Goal: Find specific page/section: Find specific page/section

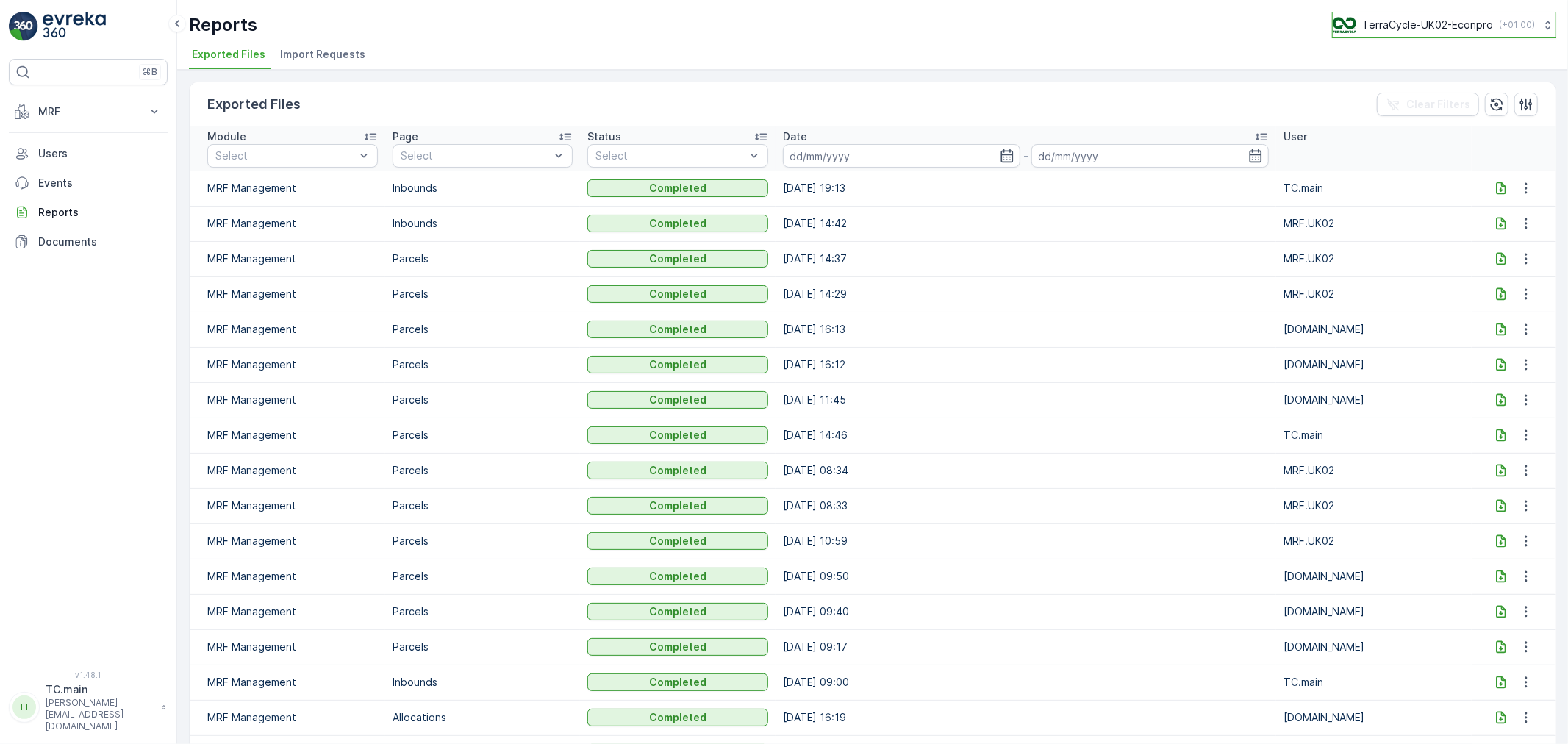
click at [1427, 38] on button "TerraCycle-UK02-Econpro ( +01:00 )" at bounding box center [1444, 25] width 225 height 26
type input "fr"
click at [1471, 86] on div "TerraCycle- FR02 -MRF Europe/Paris (+02:00)" at bounding box center [1450, 96] width 228 height 32
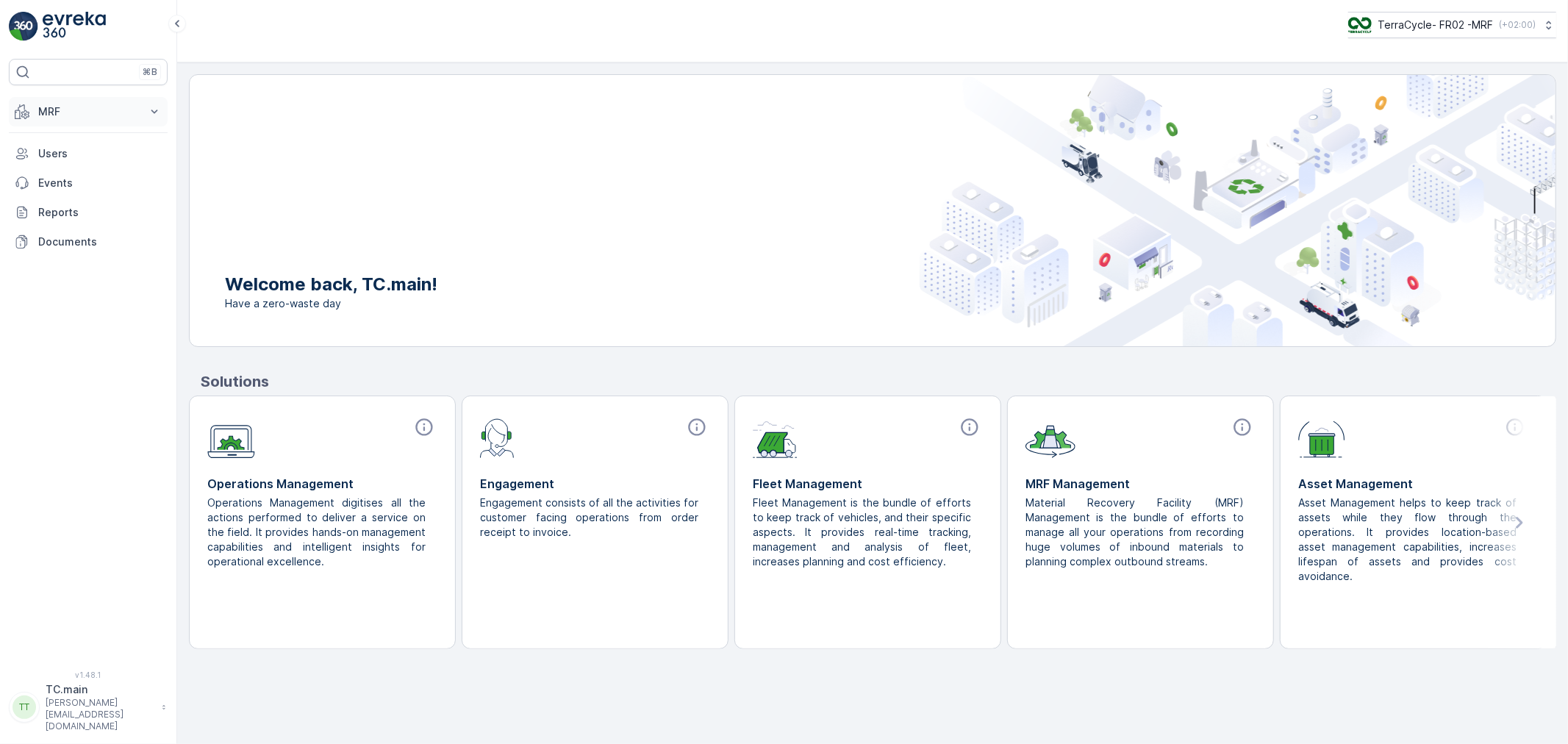
click at [62, 108] on p "MRF" at bounding box center [88, 112] width 100 height 15
click at [78, 153] on p "Reception" at bounding box center [63, 157] width 52 height 15
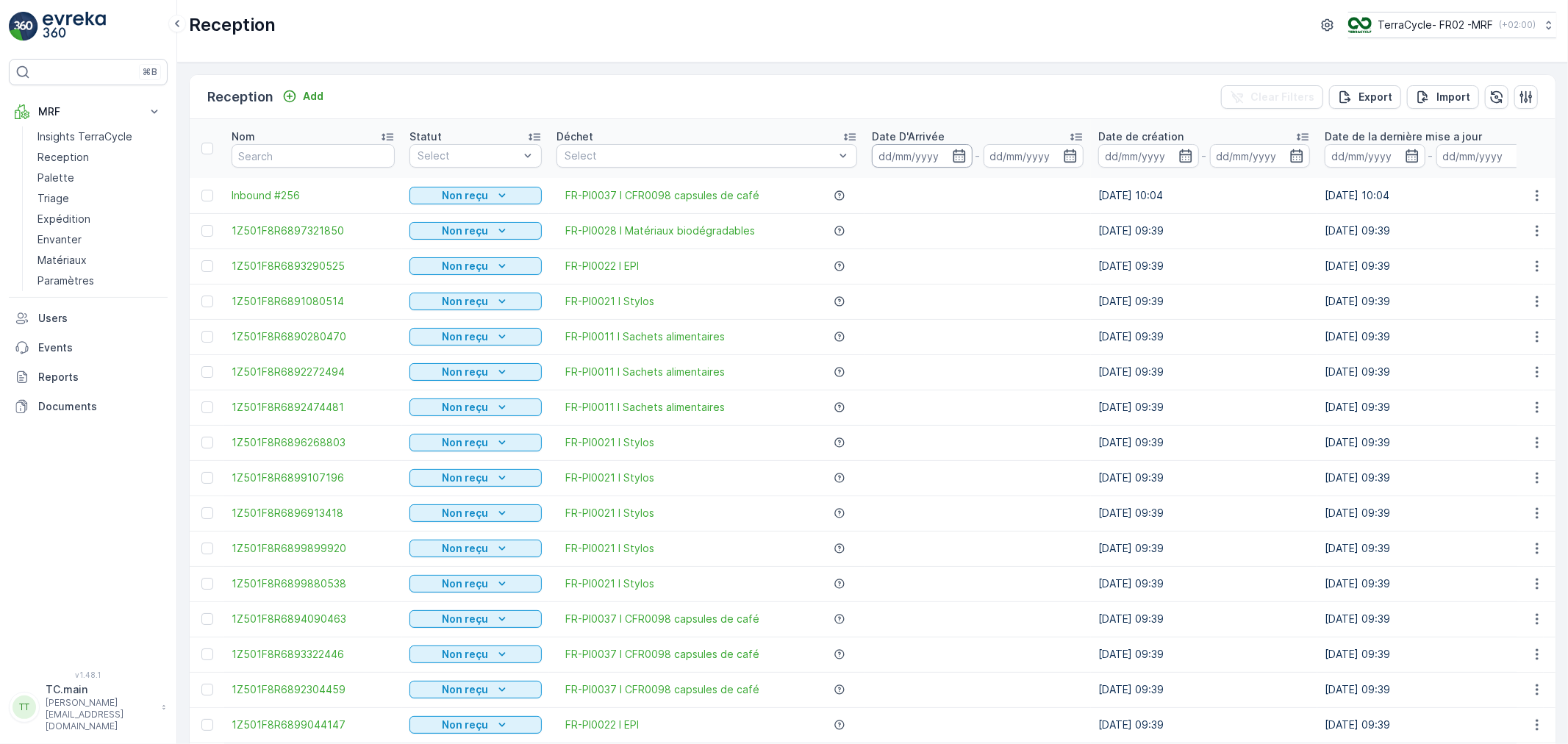
click at [902, 153] on input at bounding box center [922, 155] width 101 height 24
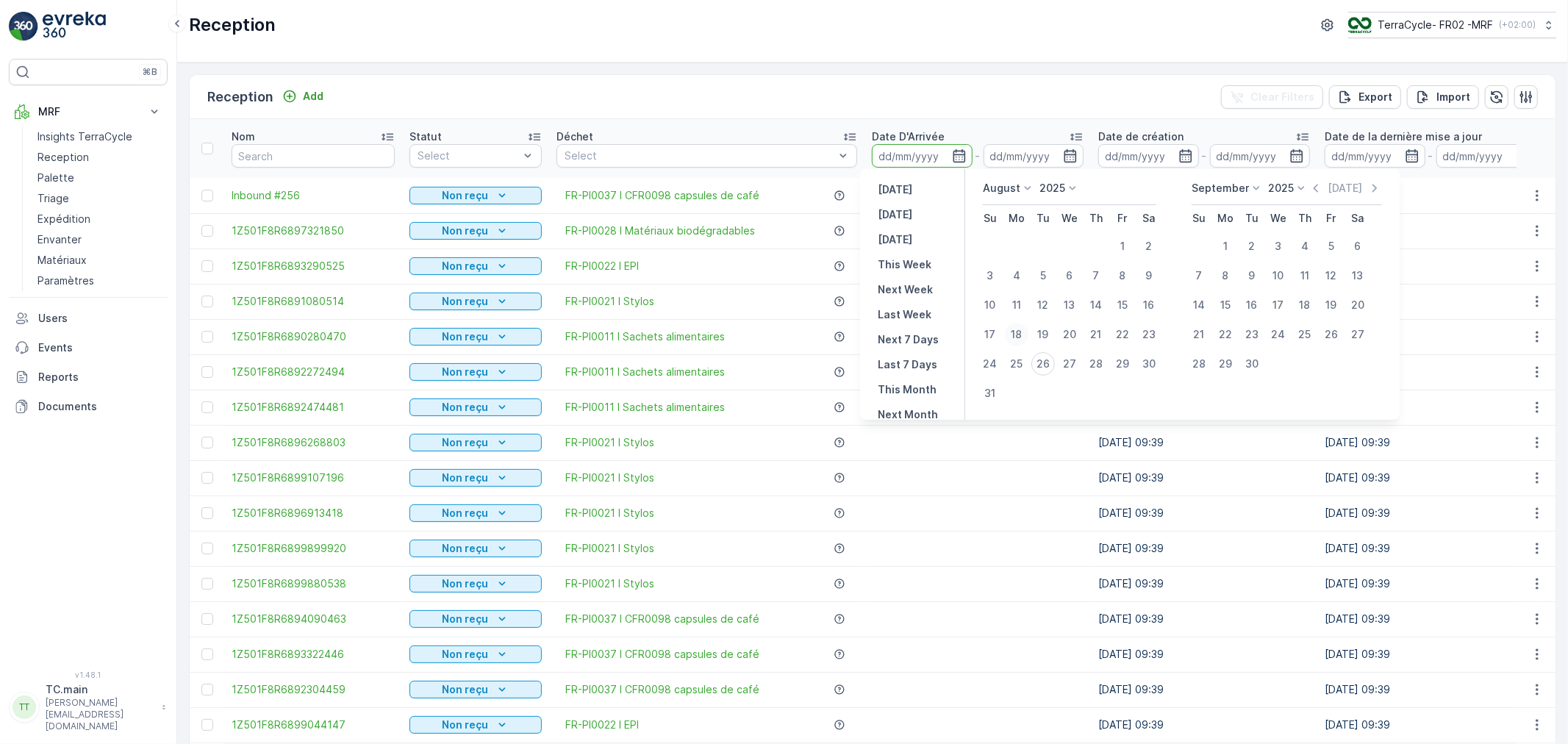
click at [1020, 332] on div "18" at bounding box center [1017, 335] width 24 height 24
type input "18.08.2025"
click at [1023, 361] on div "25" at bounding box center [1017, 364] width 24 height 24
type input "[DATE]"
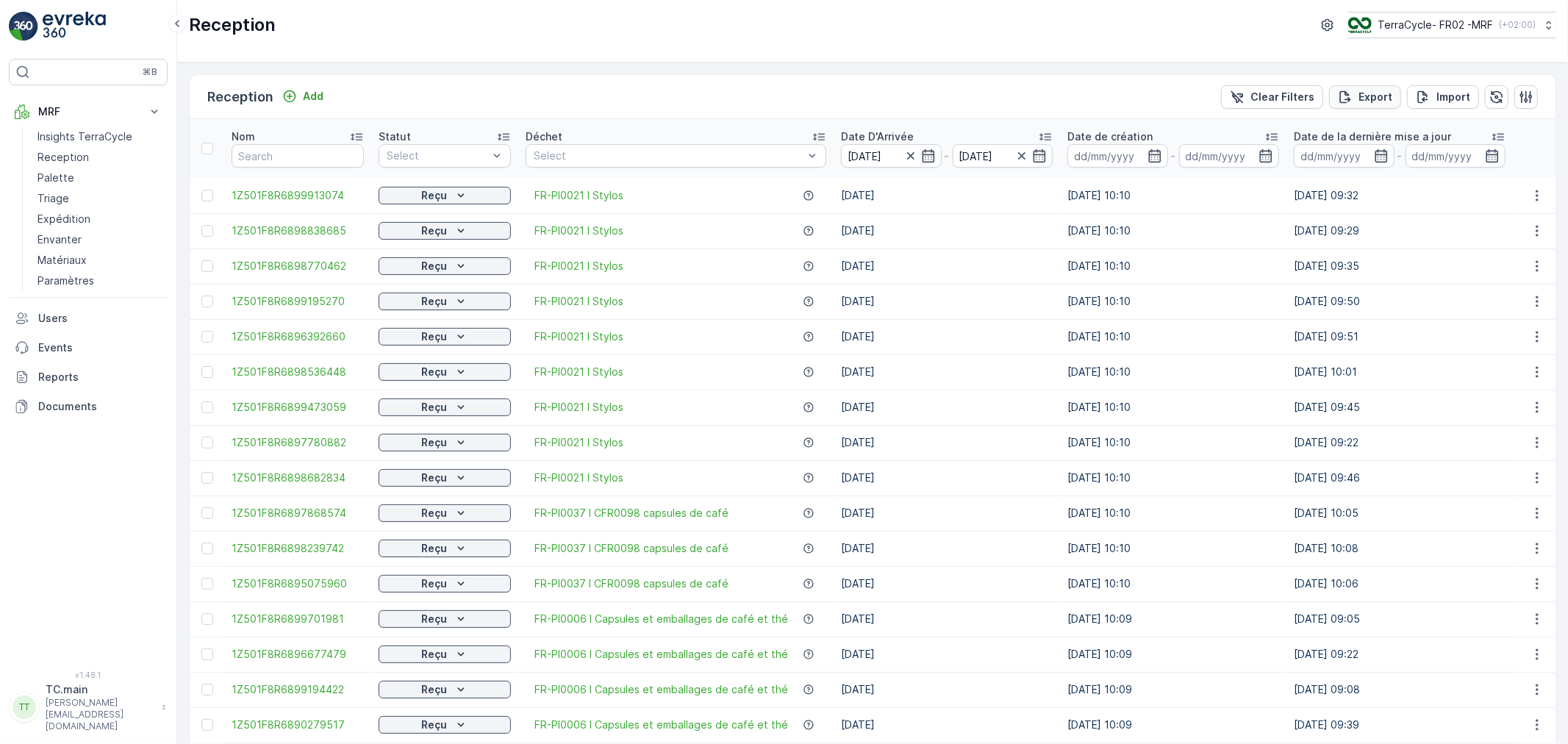
click at [1350, 104] on icon "Export" at bounding box center [1345, 97] width 15 height 15
click at [1377, 92] on span "reports" at bounding box center [1449, 93] width 173 height 15
click at [298, 155] on input "text" at bounding box center [298, 155] width 132 height 24
paste input "1Z501F8R6891863482"
type input "1Z501F8R6891863482"
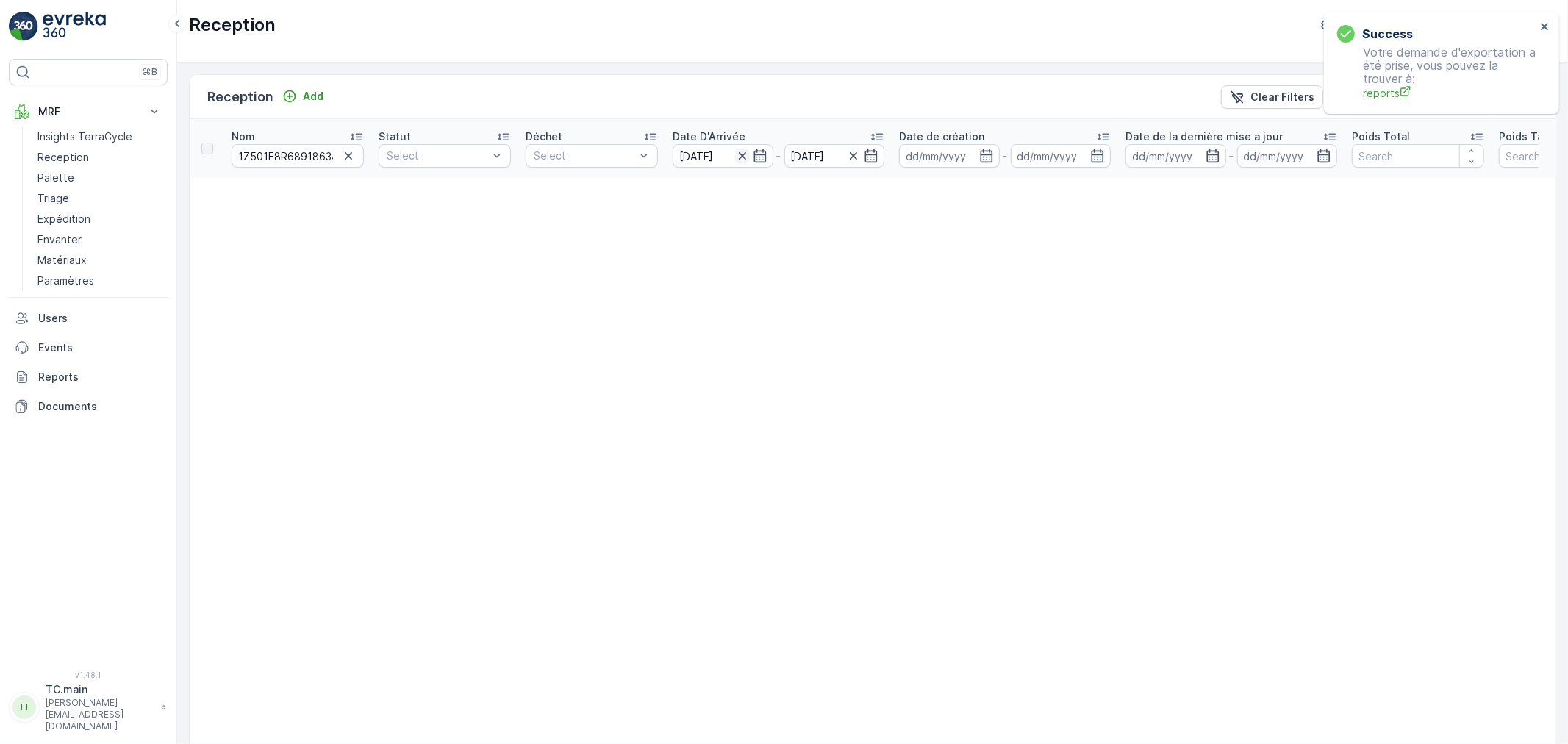
click at [744, 157] on icon "button" at bounding box center [742, 155] width 15 height 15
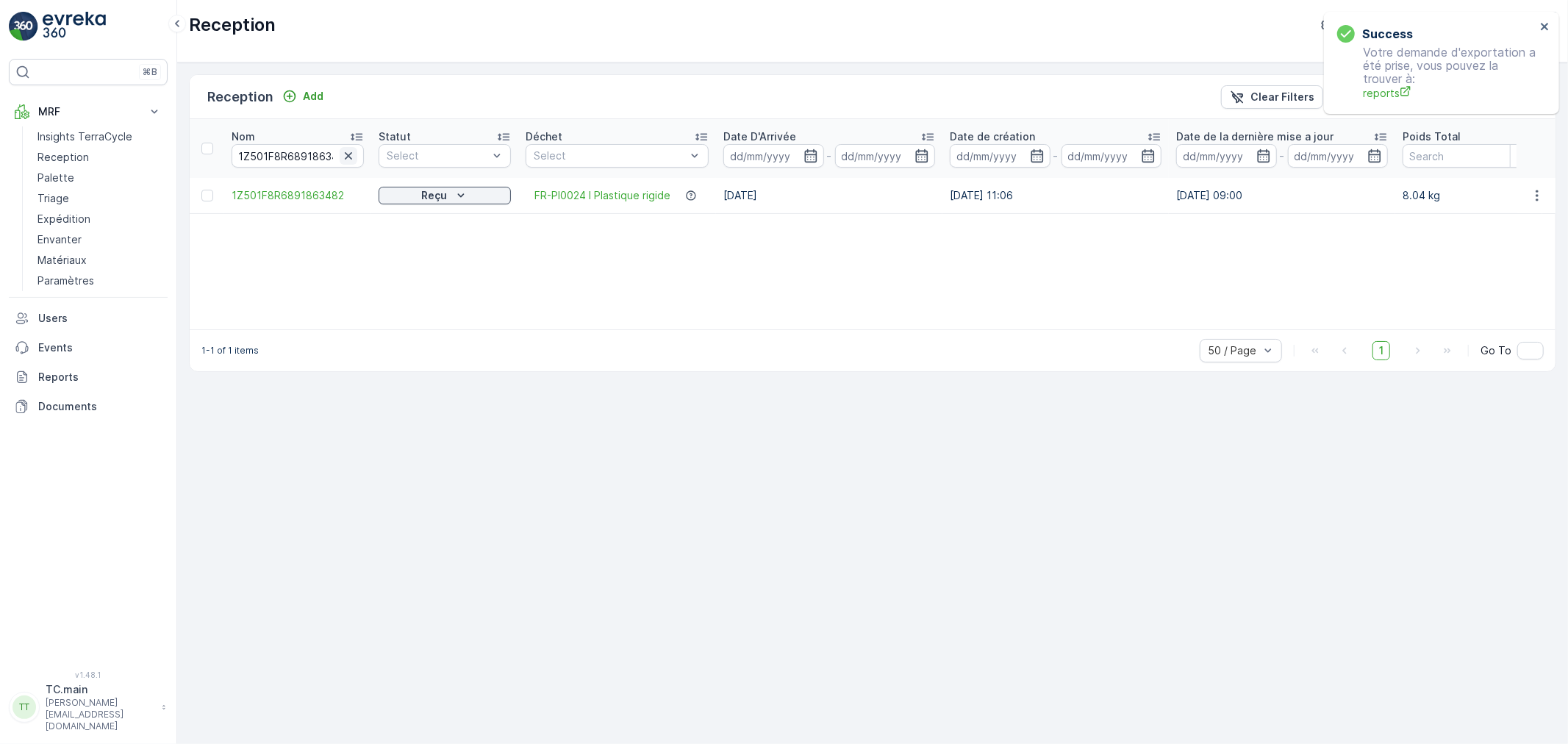
click at [355, 155] on icon "button" at bounding box center [348, 155] width 15 height 15
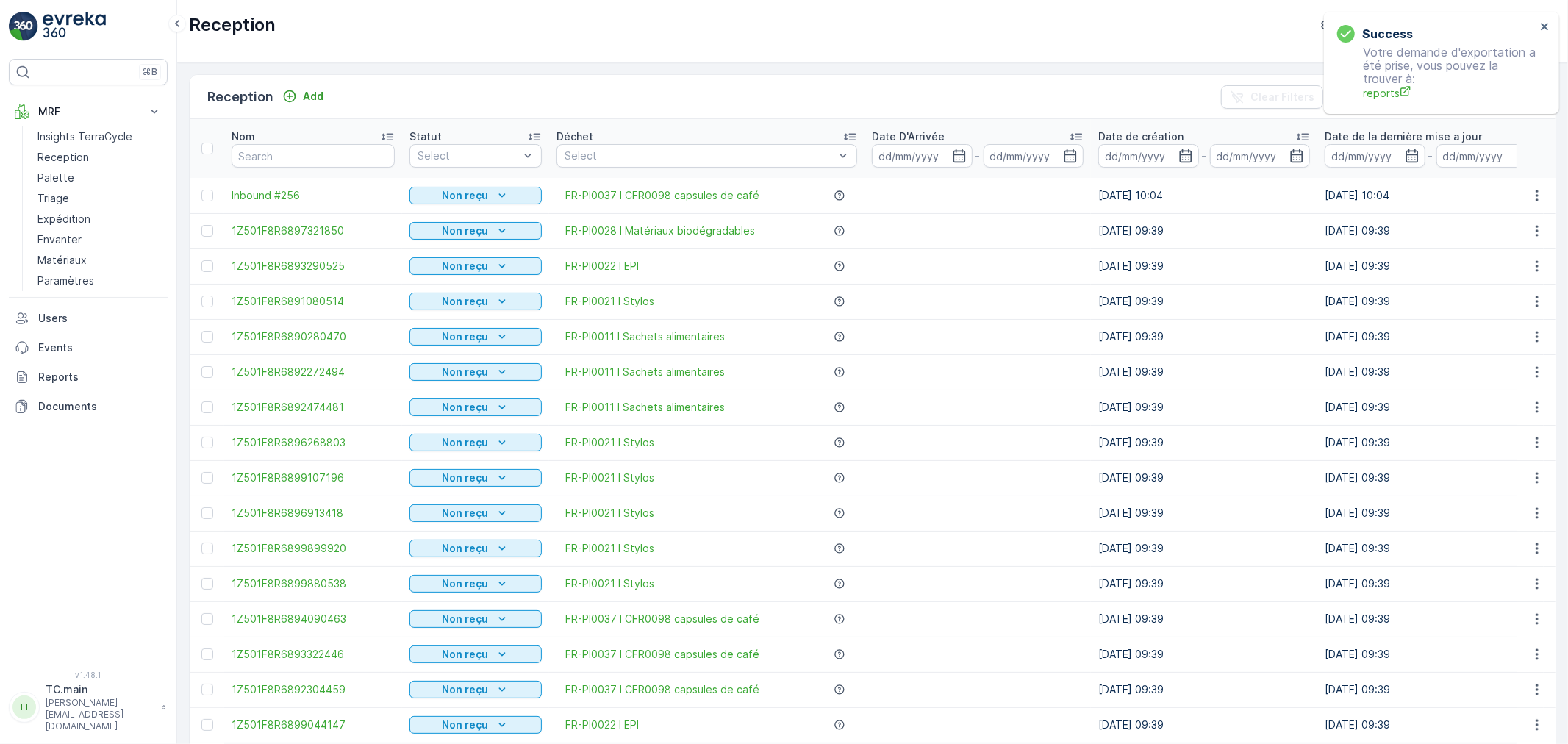
click at [1074, 284] on td at bounding box center [977, 302] width 226 height 35
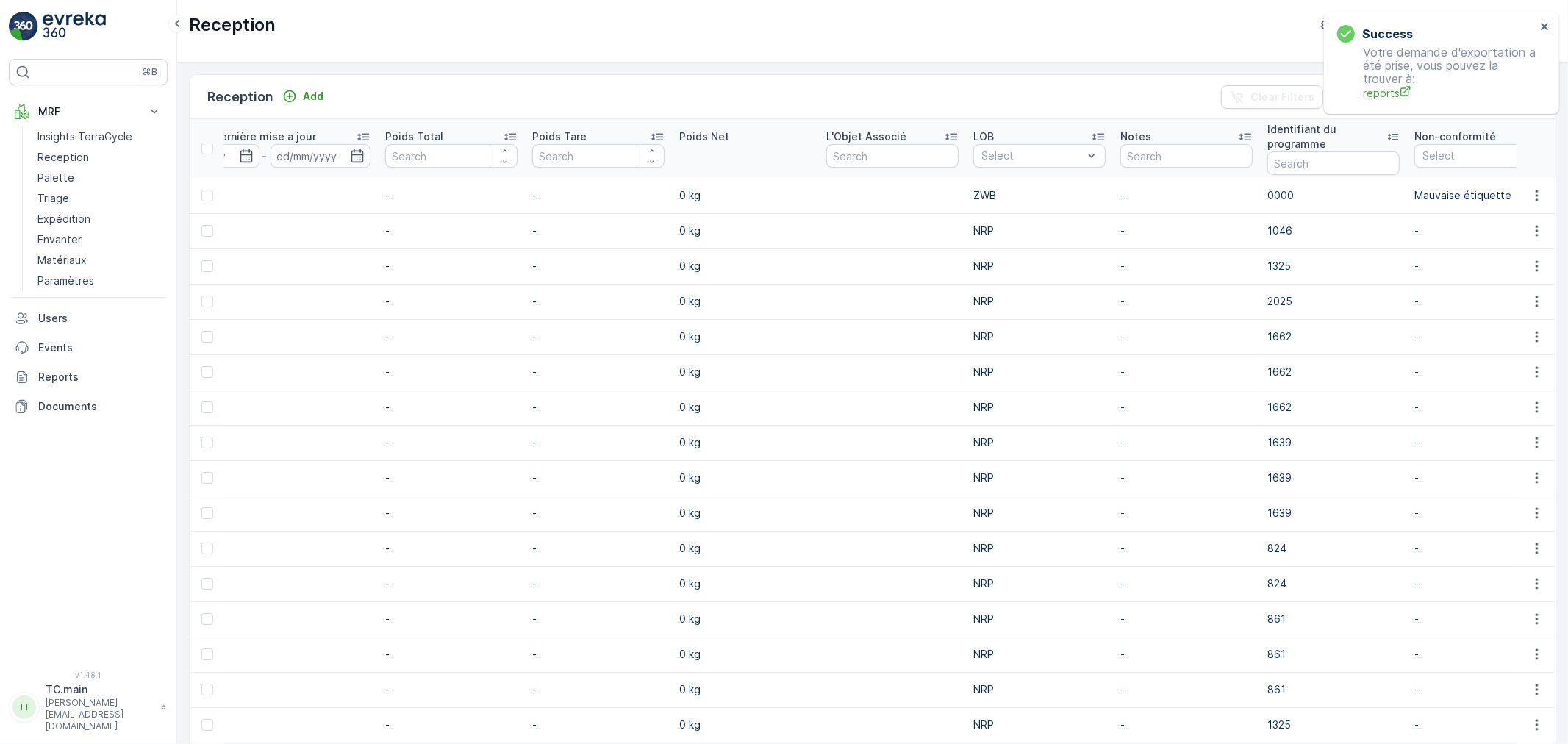
scroll to position [0, 1194]
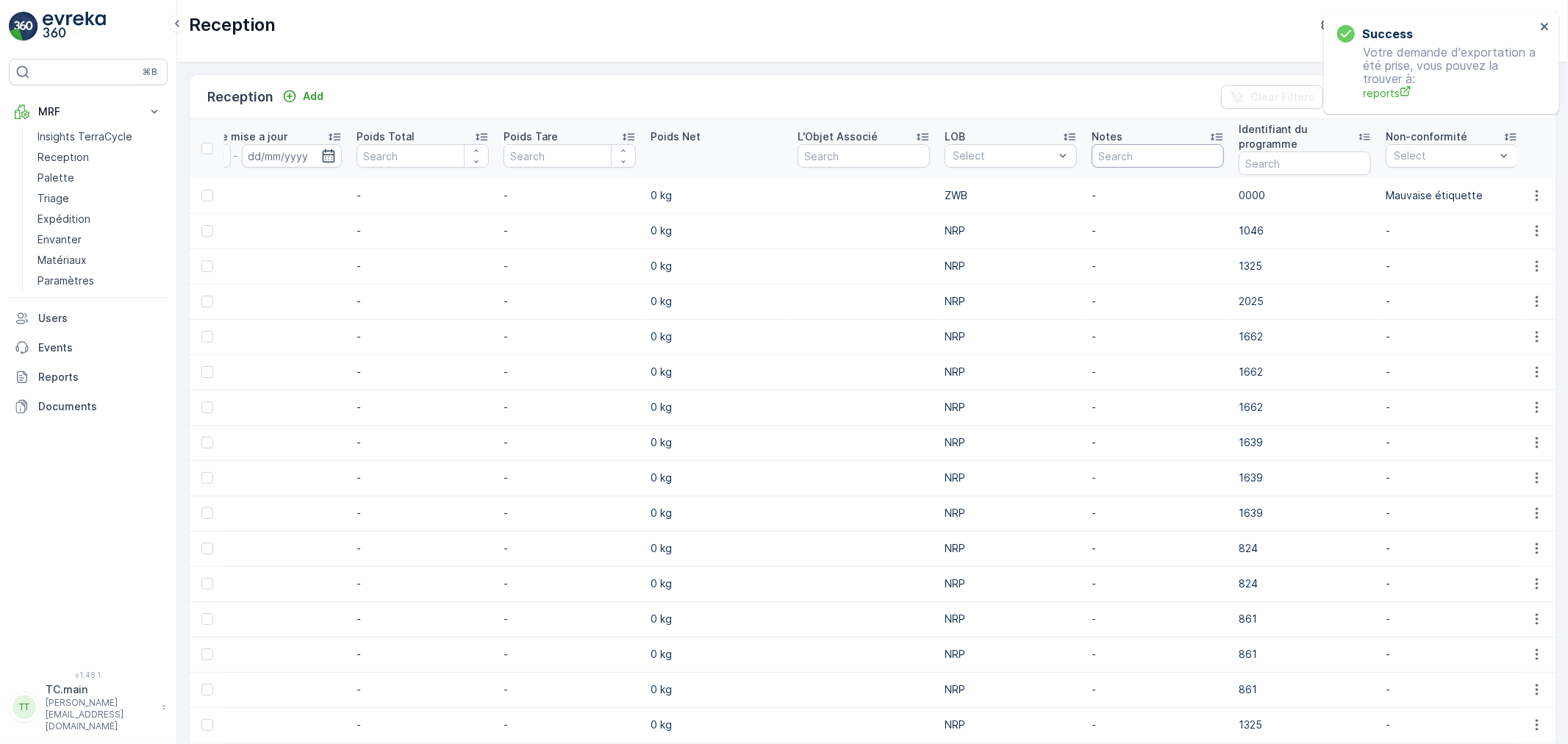
click at [1127, 153] on input "text" at bounding box center [1158, 155] width 132 height 24
paste input "1Z501F8R6891863482"
type input "1Z501F8R6891863482"
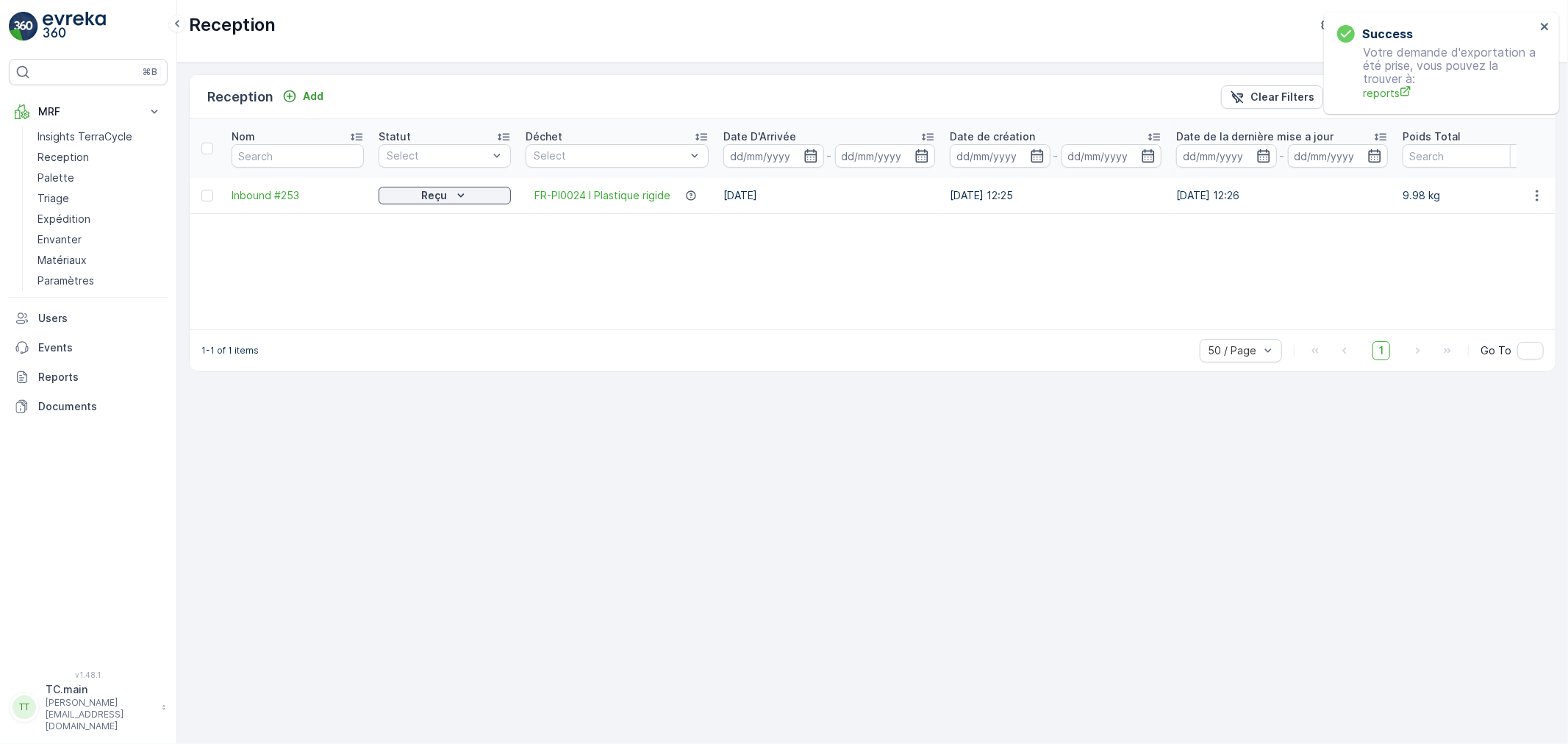
drag, startPoint x: 937, startPoint y: 321, endPoint x: 1223, endPoint y: 318, distance: 286.0
click at [1223, 318] on div "Nom Statut Select Déchet Select Date D'Arrivée - Date de création - Date de la …" at bounding box center [873, 224] width 1366 height 210
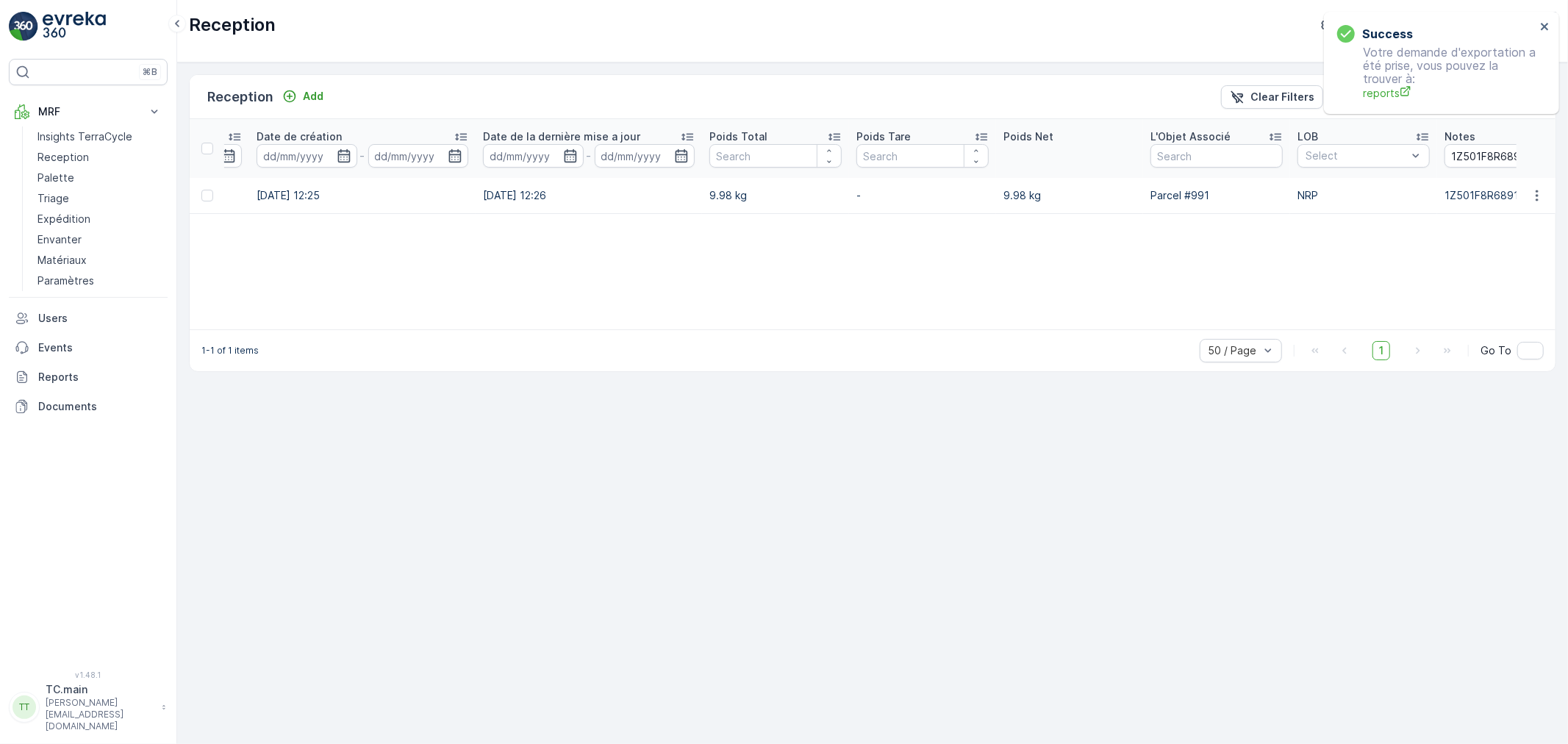
scroll to position [0, 888]
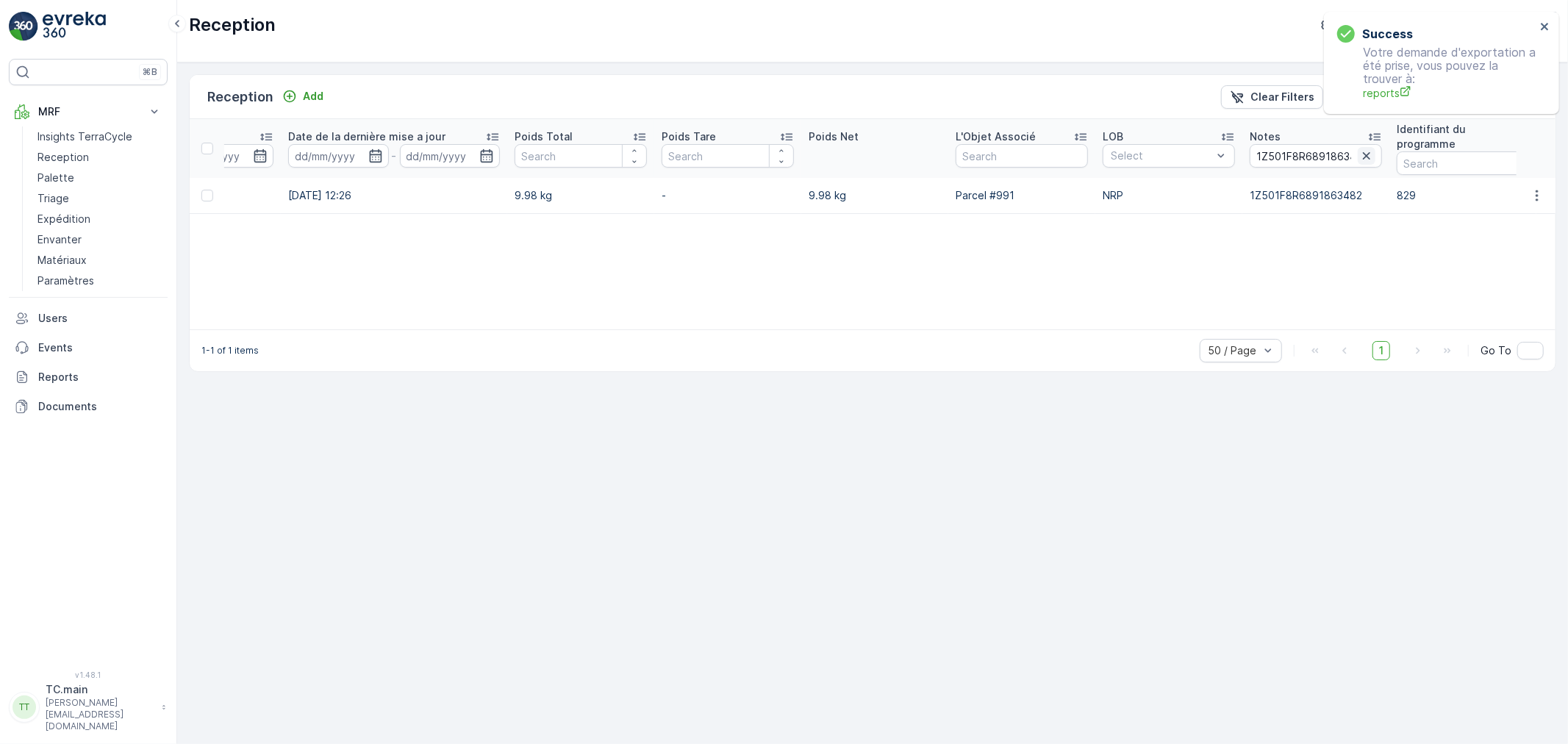
click at [1363, 153] on icon "button" at bounding box center [1367, 156] width 8 height 8
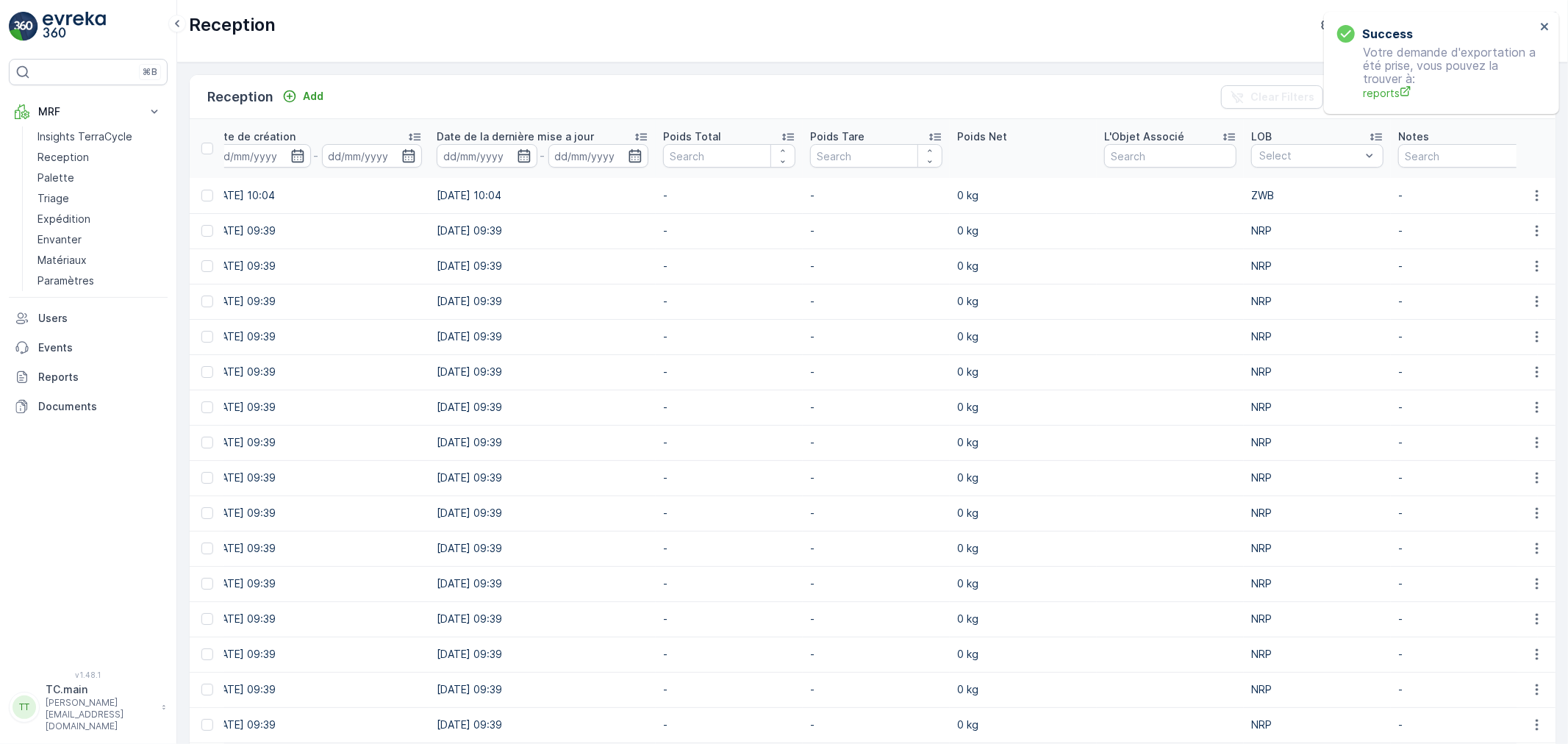
click at [994, 409] on p "0 kg" at bounding box center [1024, 407] width 132 height 15
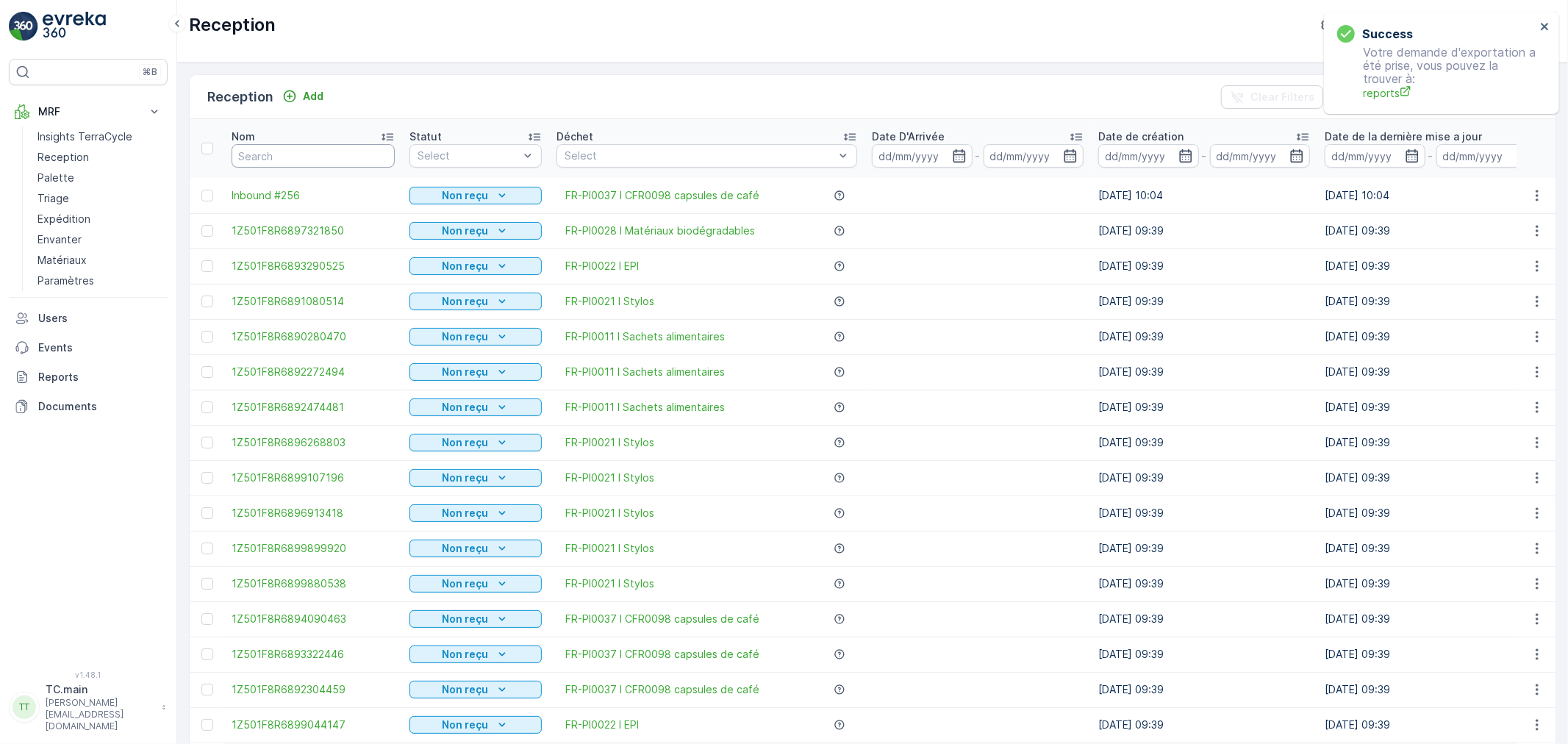
click at [291, 152] on input "text" at bounding box center [313, 155] width 163 height 24
paste input "1Z501F8R6898022145"
type input "1Z501F8R6898022145"
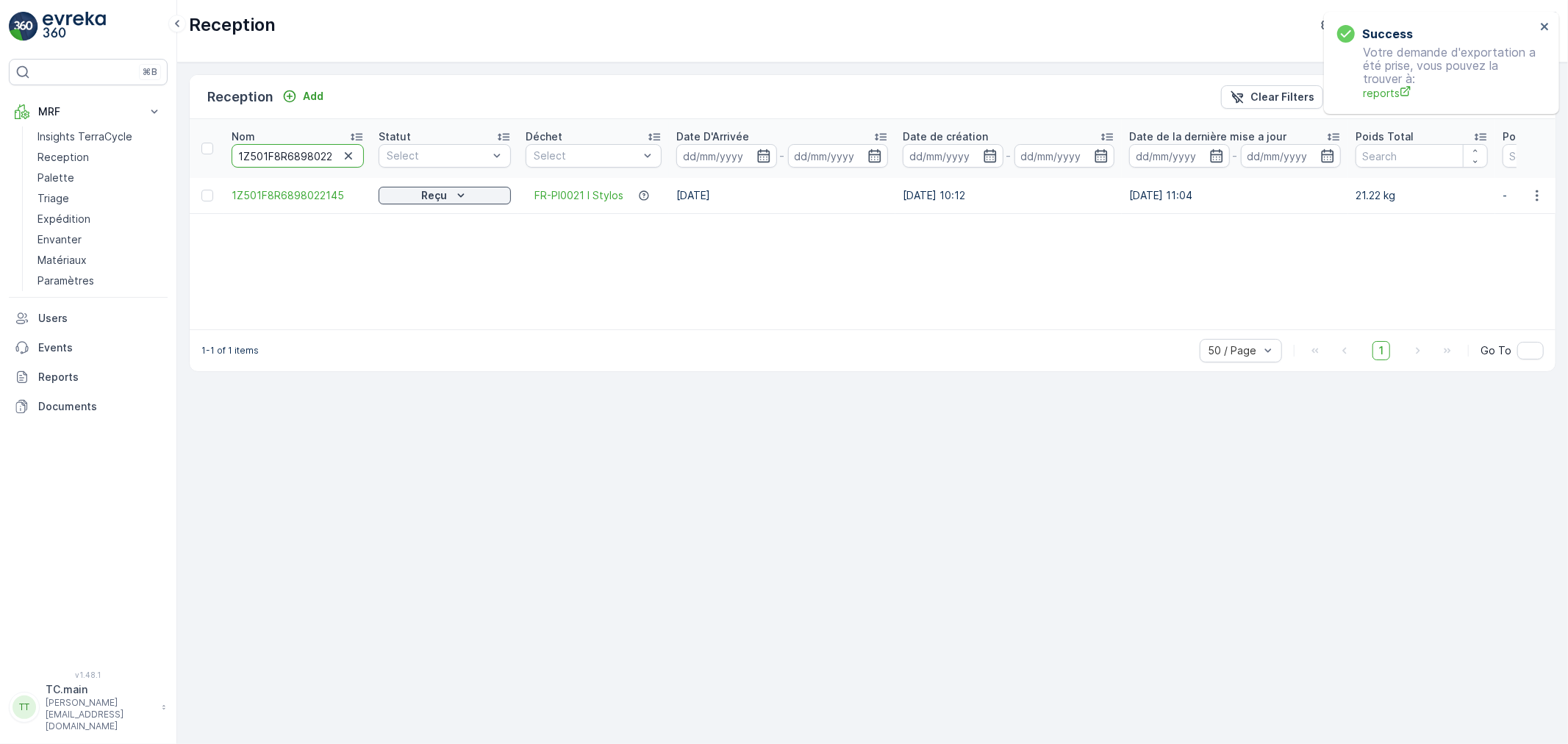
click at [305, 155] on input "1Z501F8R6898022145" at bounding box center [298, 155] width 132 height 24
paste input "5482207"
type input "1Z501F8R6895482207"
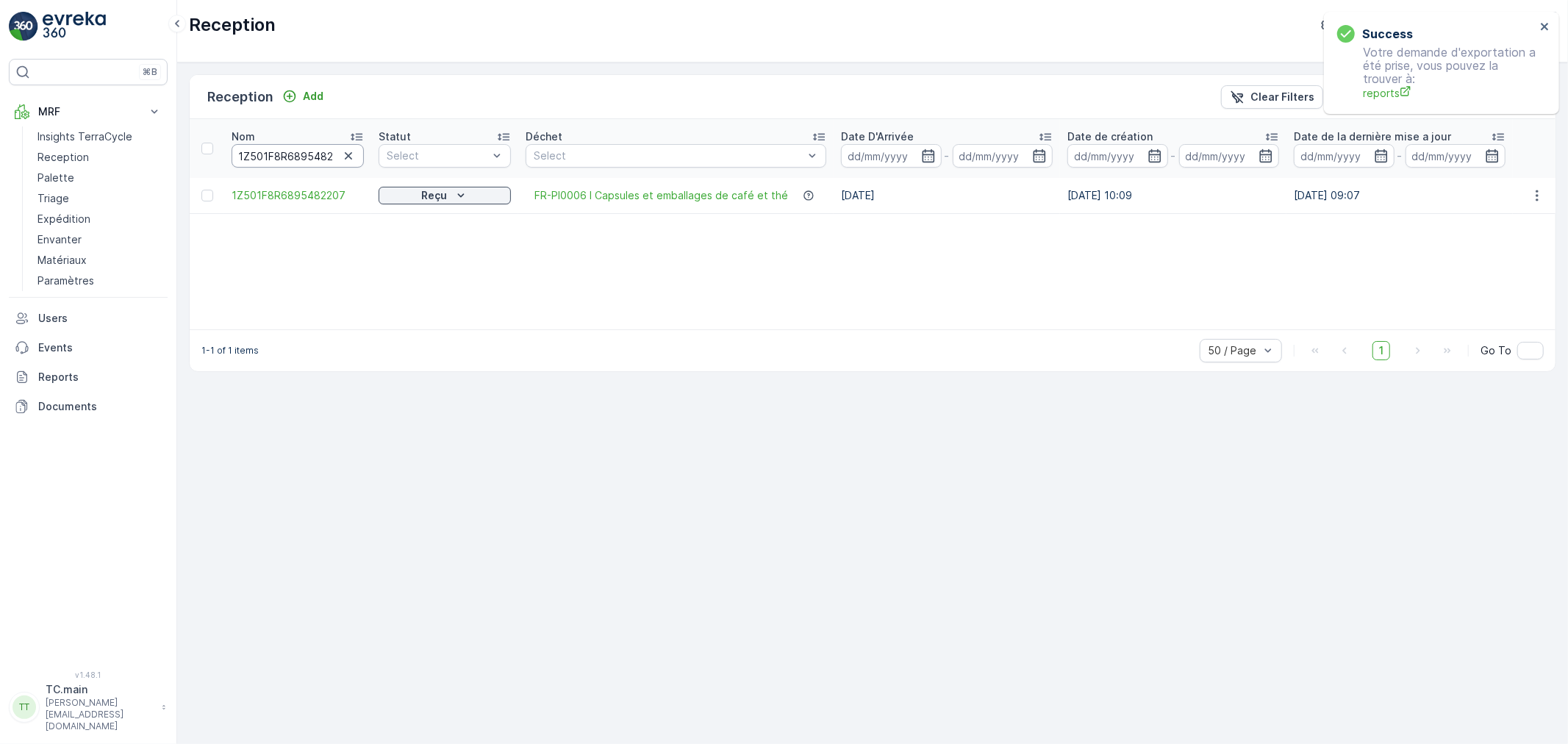
click at [282, 159] on input "1Z501F8R6895482207" at bounding box center [298, 155] width 132 height 24
paste input "9069111"
type input "1Z501F8R6899069111"
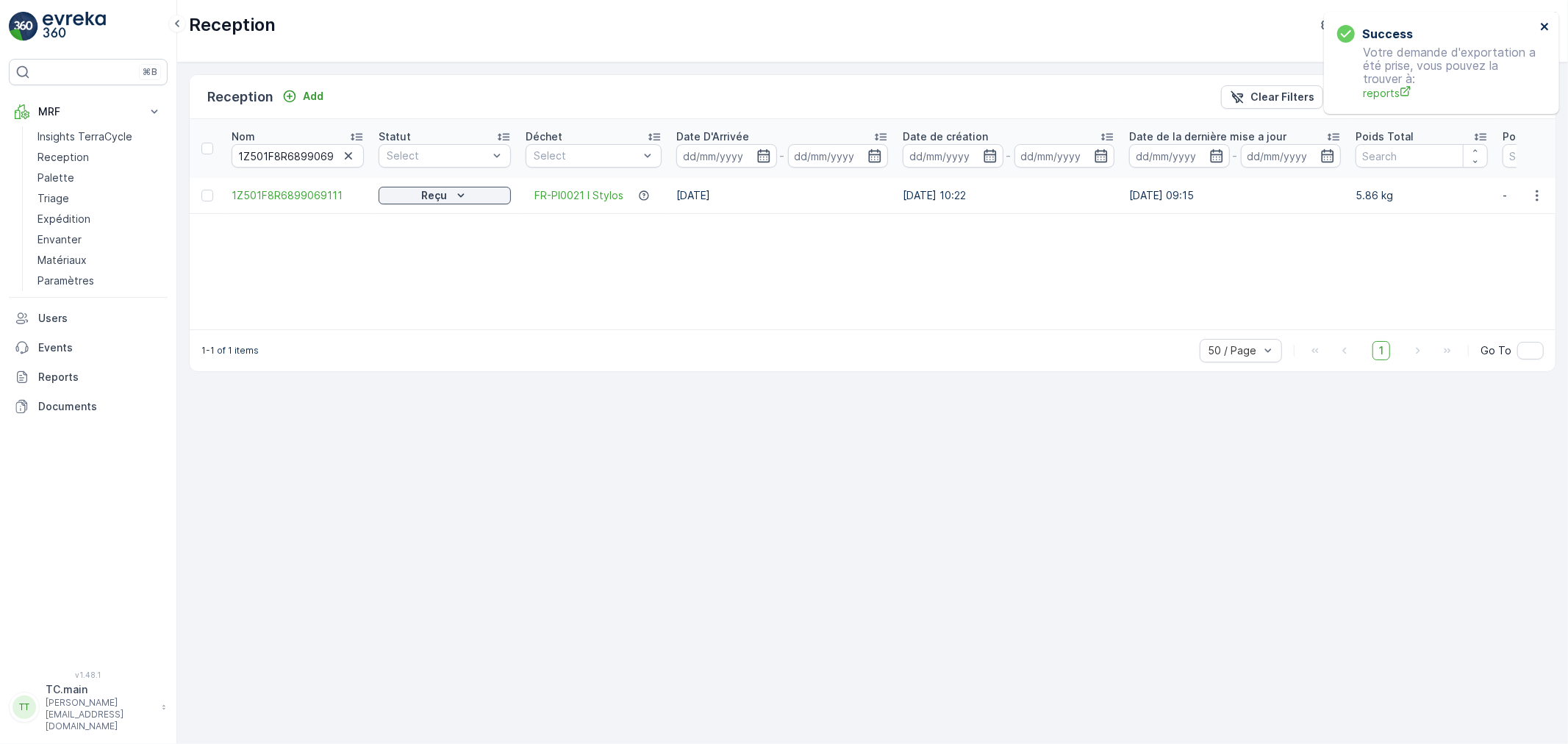
click at [1544, 25] on icon "close" at bounding box center [1545, 27] width 8 height 8
click at [1442, 18] on p "TerraCycle- FR02 -MRF" at bounding box center [1435, 25] width 115 height 15
type input "auror"
click at [1428, 96] on span "TerraCycle-US08-Aurora" at bounding box center [1440, 90] width 167 height 15
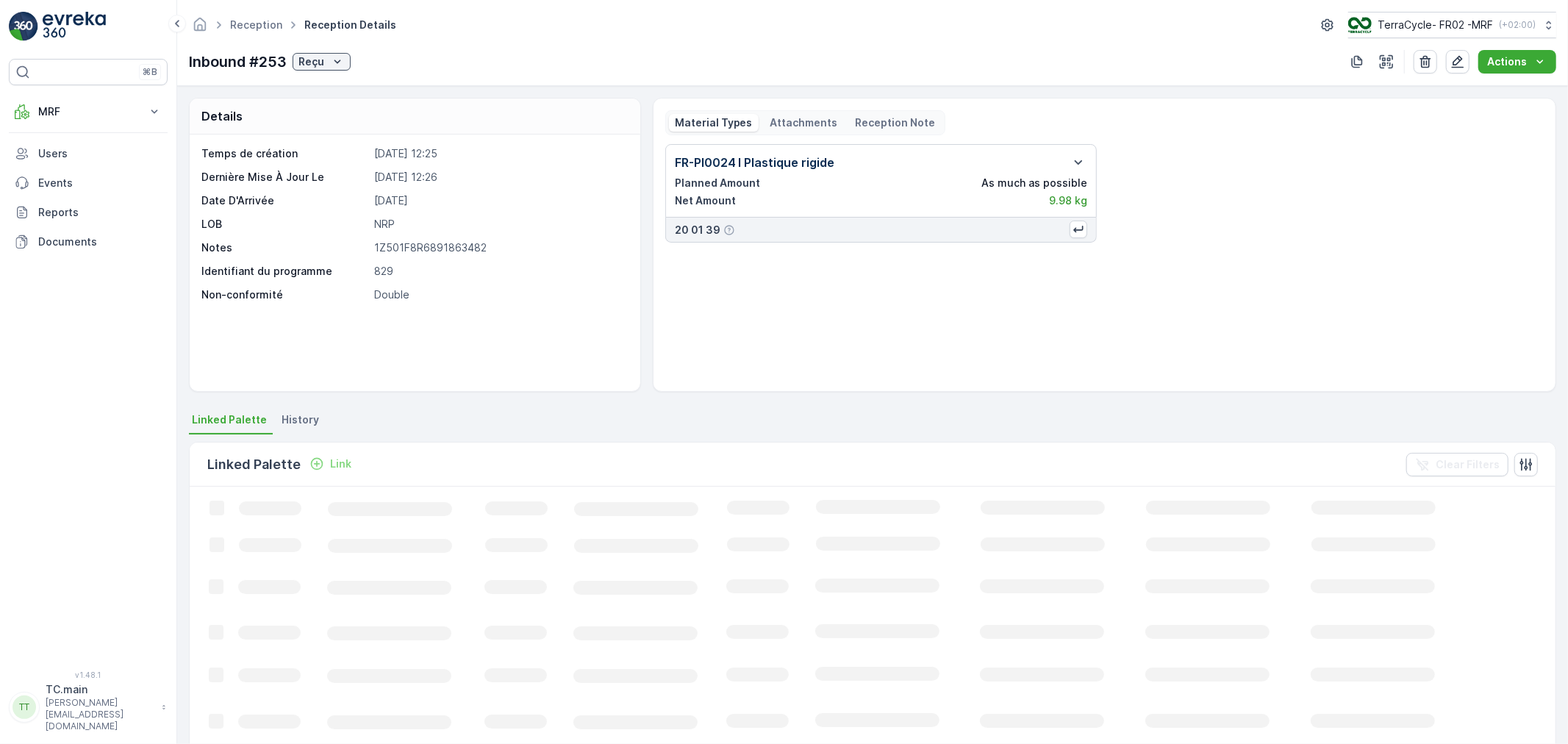
click at [801, 121] on p "Attachments" at bounding box center [804, 122] width 68 height 15
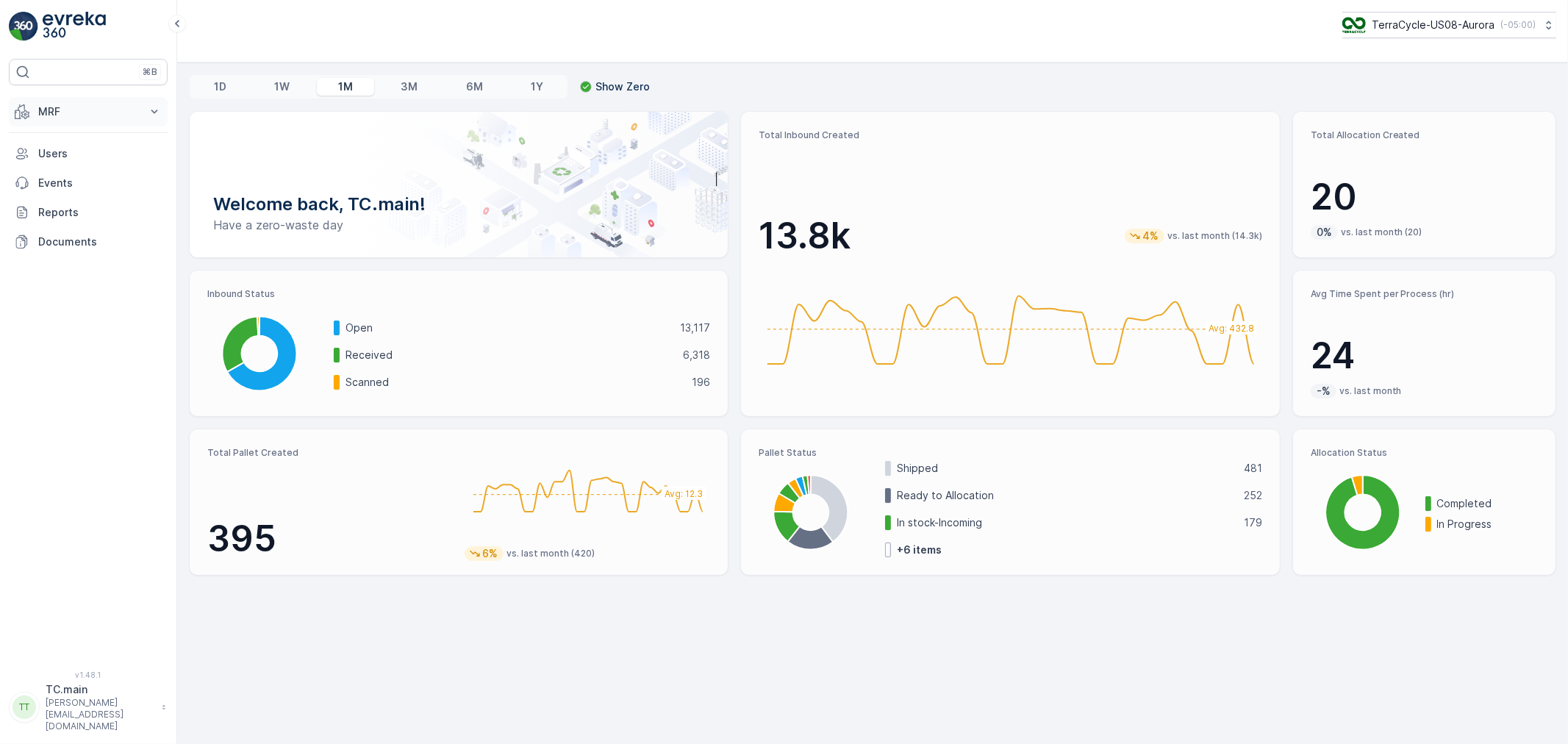
click at [65, 108] on p "MRF" at bounding box center [88, 112] width 100 height 15
click at [75, 156] on p "Inbound" at bounding box center [58, 157] width 40 height 15
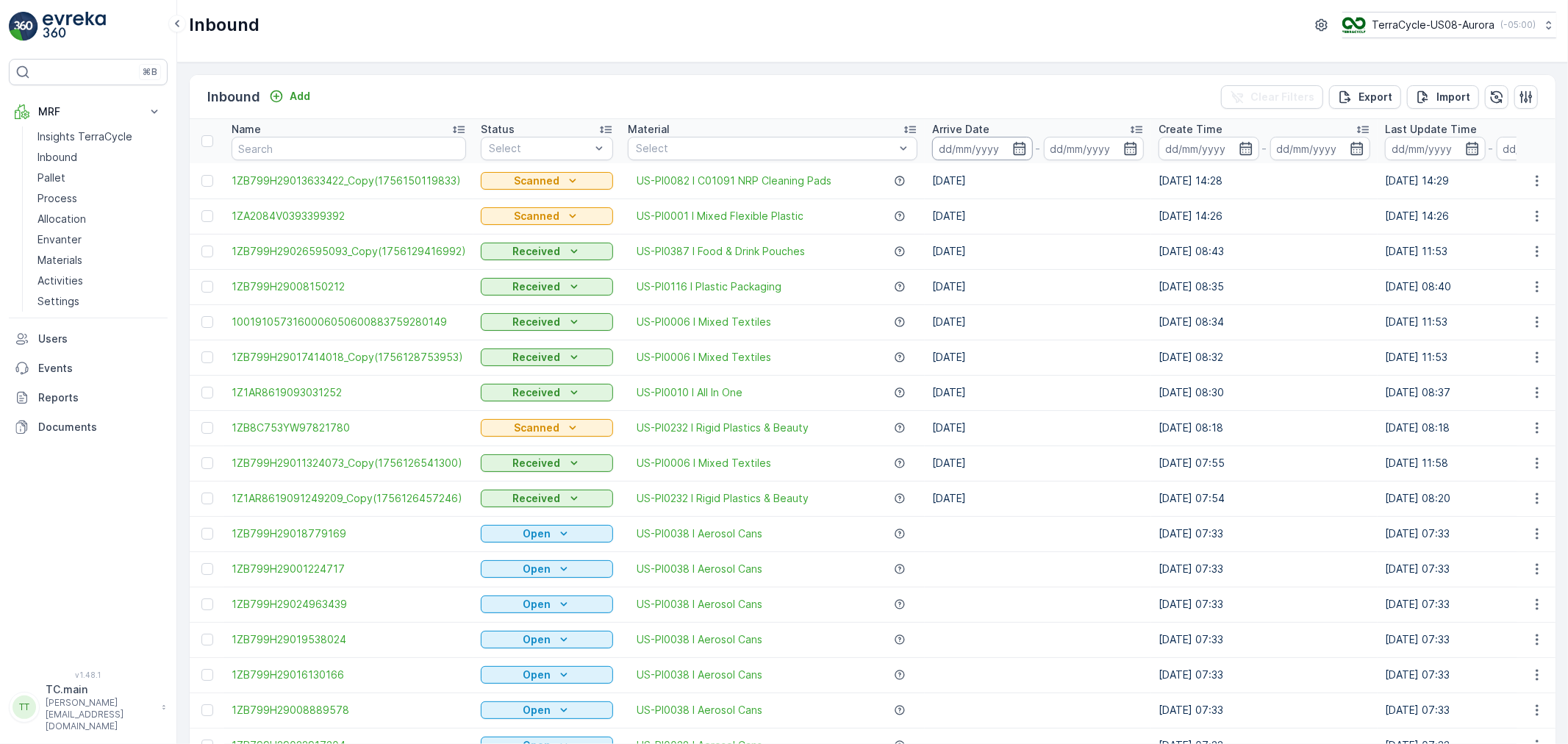
click at [975, 142] on input at bounding box center [982, 148] width 101 height 24
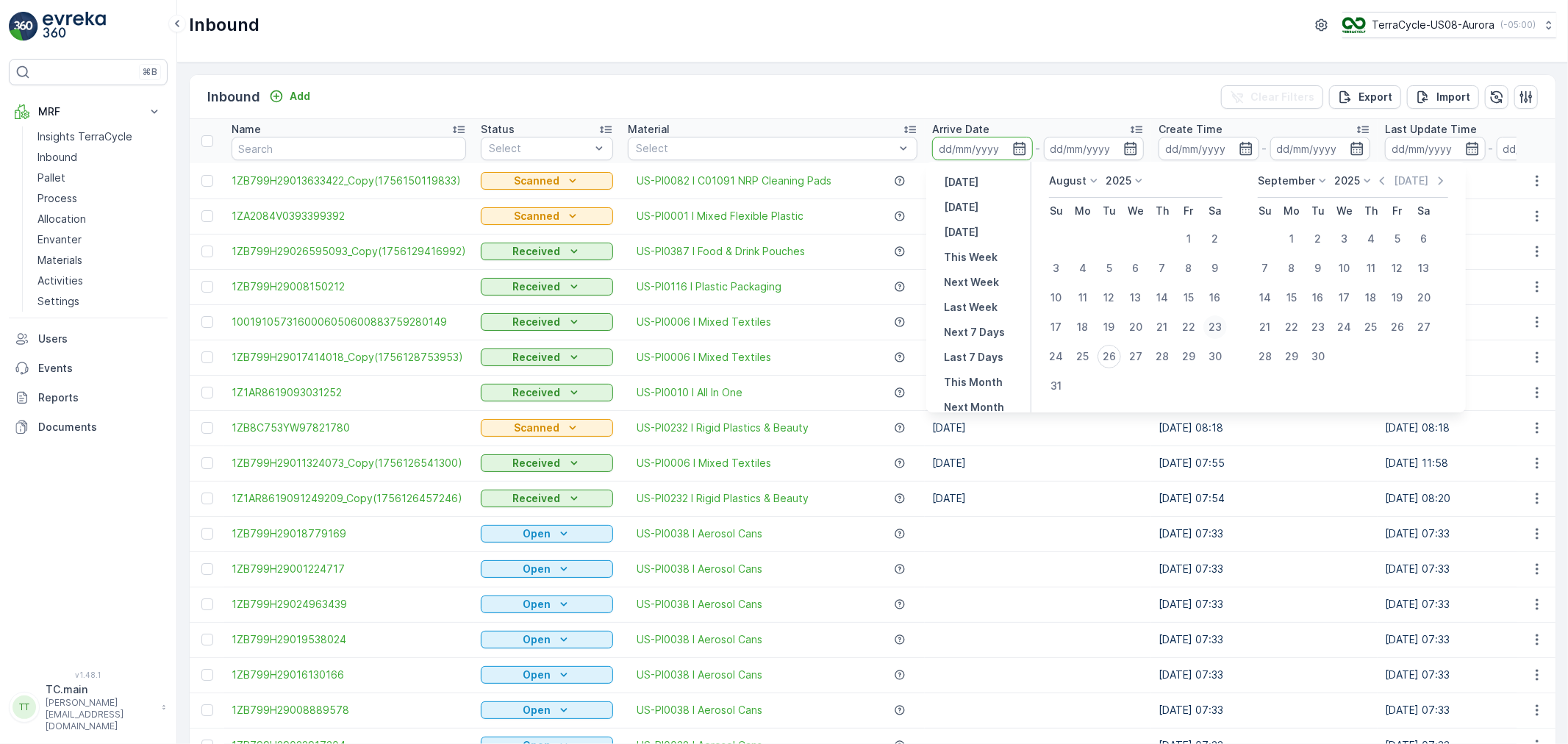
click at [1214, 325] on div "23" at bounding box center [1215, 327] width 24 height 24
type input "[DATE]"
click at [1088, 362] on div "25" at bounding box center [1083, 356] width 24 height 24
type input "[DATE]"
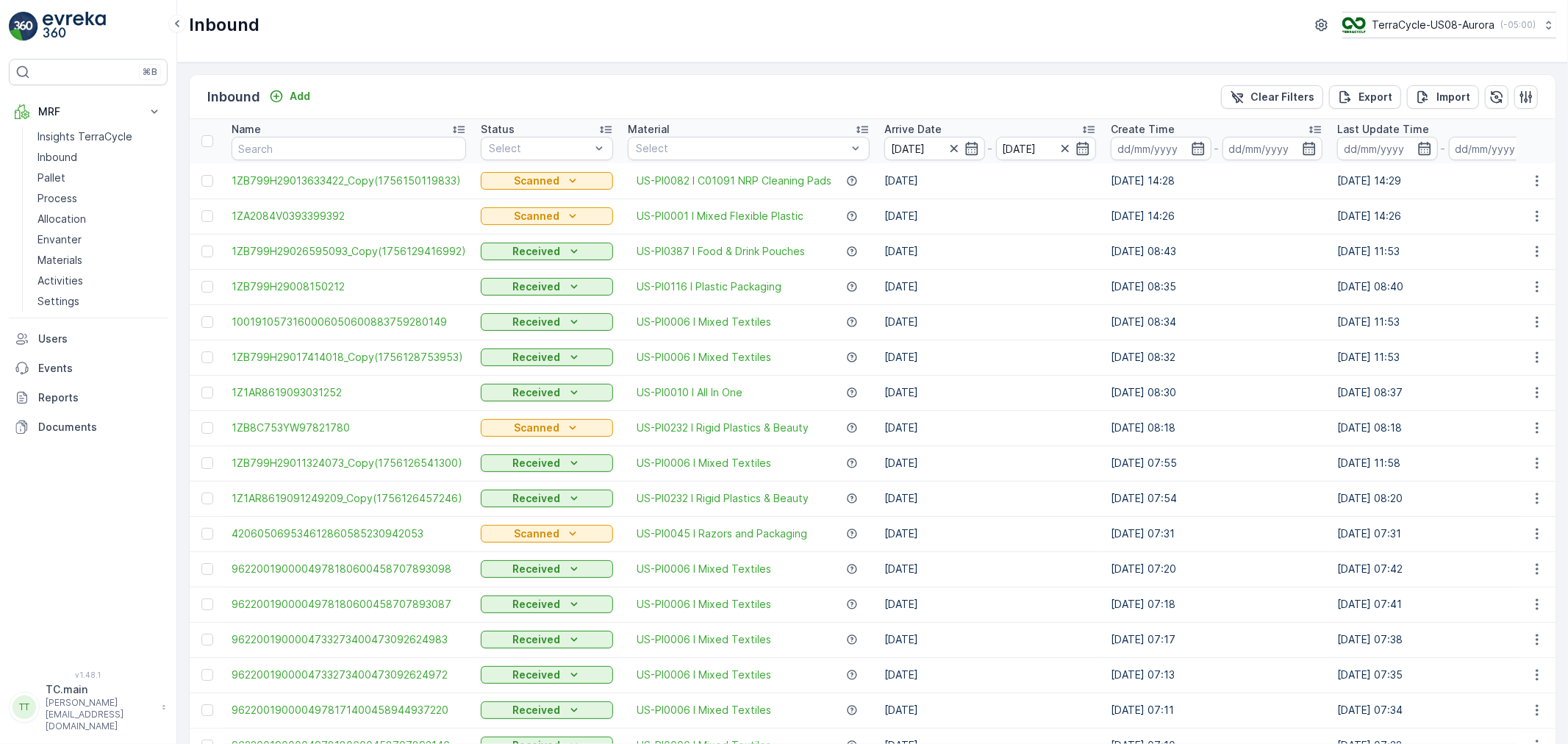
click at [1081, 129] on icon at bounding box center [1088, 129] width 15 height 15
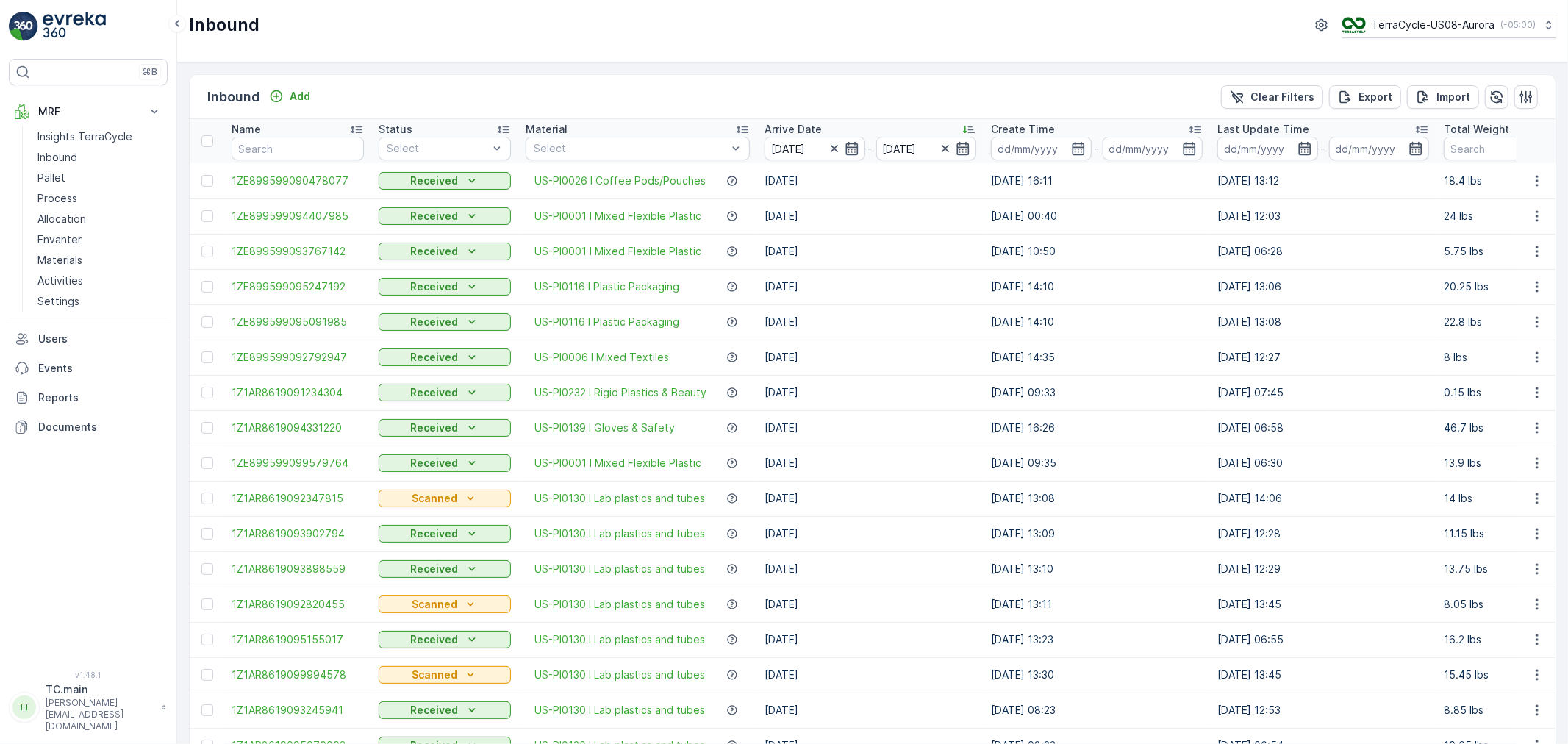
click at [975, 127] on icon at bounding box center [968, 129] width 15 height 15
click at [1370, 102] on p "Export" at bounding box center [1376, 97] width 34 height 15
click at [1383, 75] on span "reports" at bounding box center [1449, 80] width 173 height 15
click at [840, 152] on icon "button" at bounding box center [834, 148] width 15 height 15
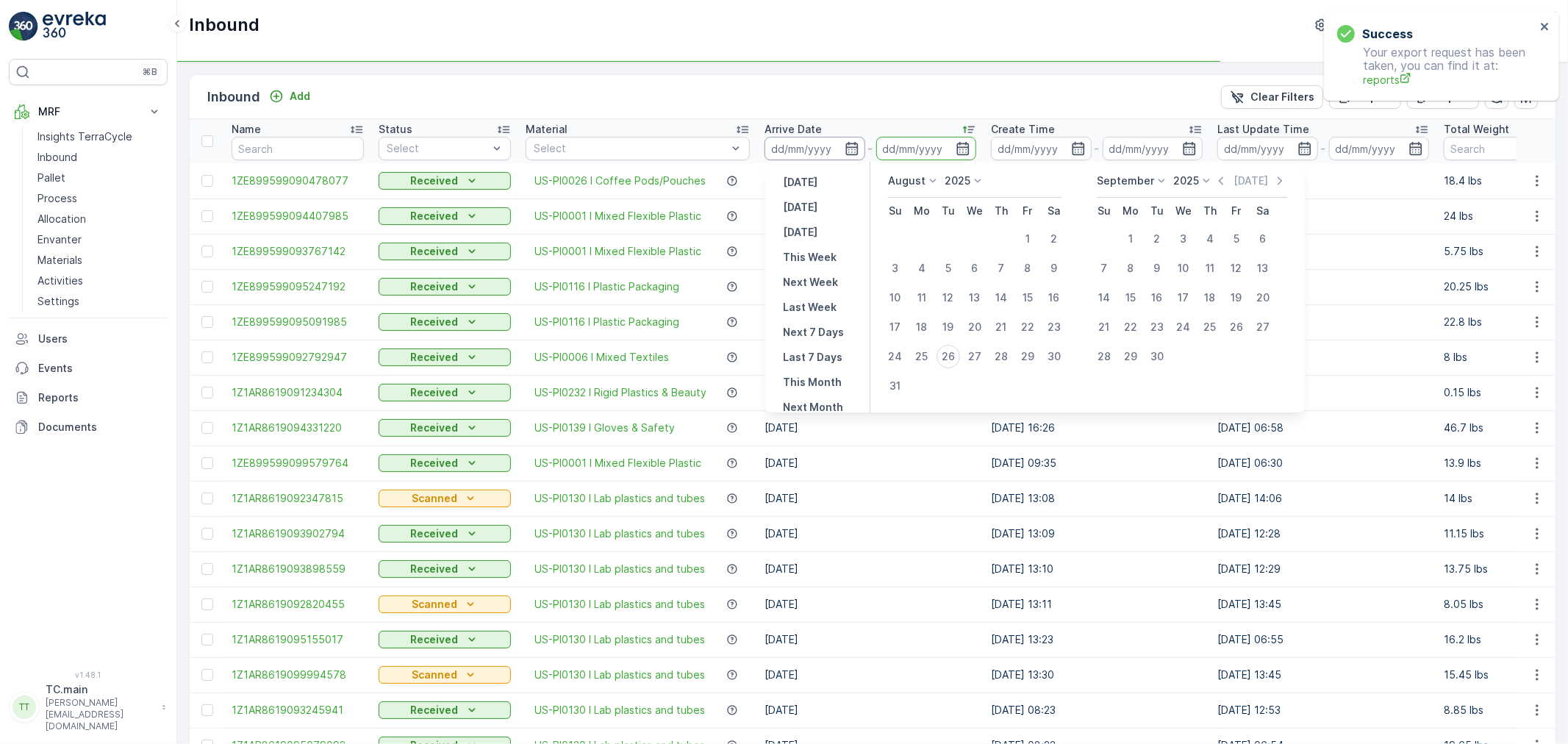
click at [805, 145] on input at bounding box center [814, 148] width 101 height 24
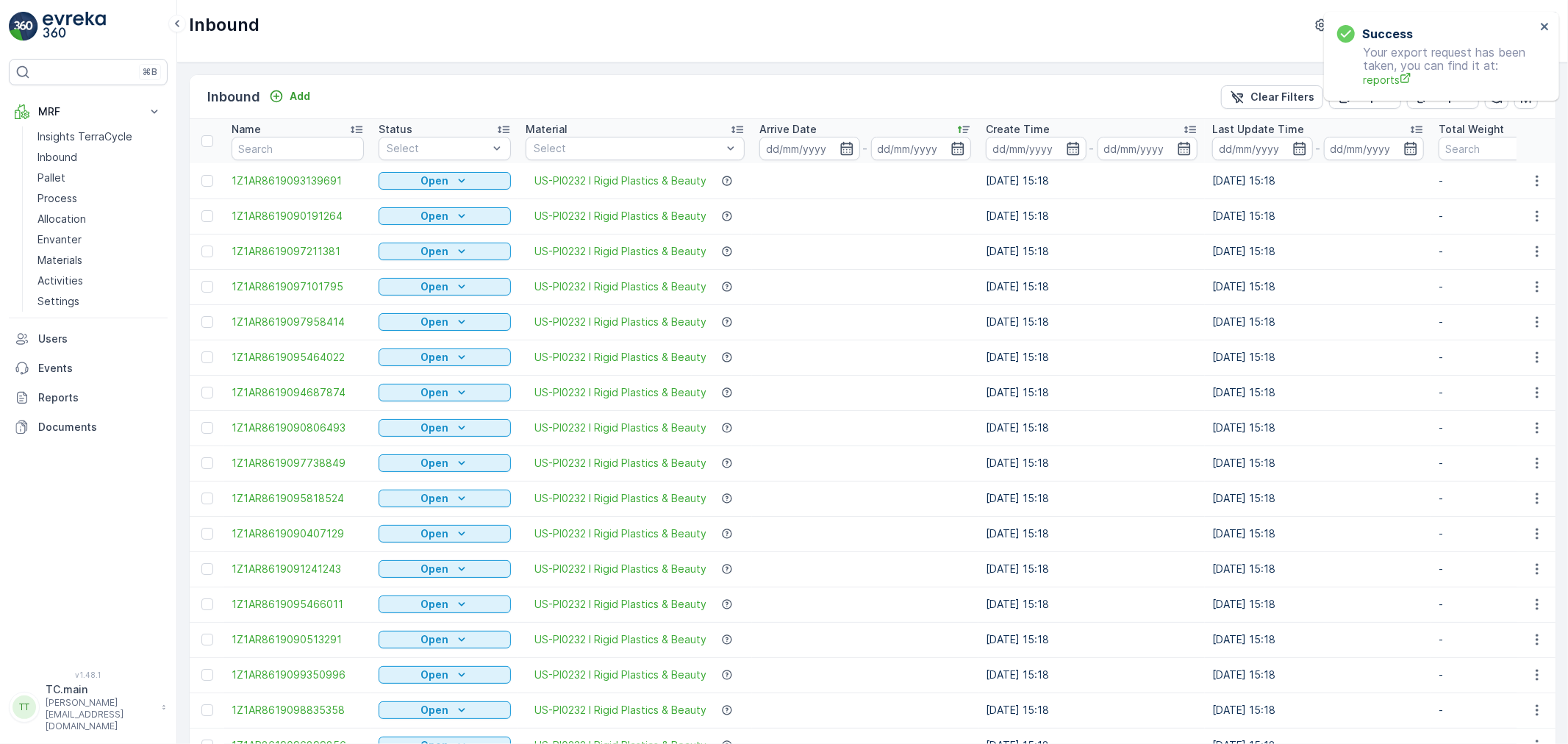
click at [781, 145] on input at bounding box center [809, 148] width 101 height 24
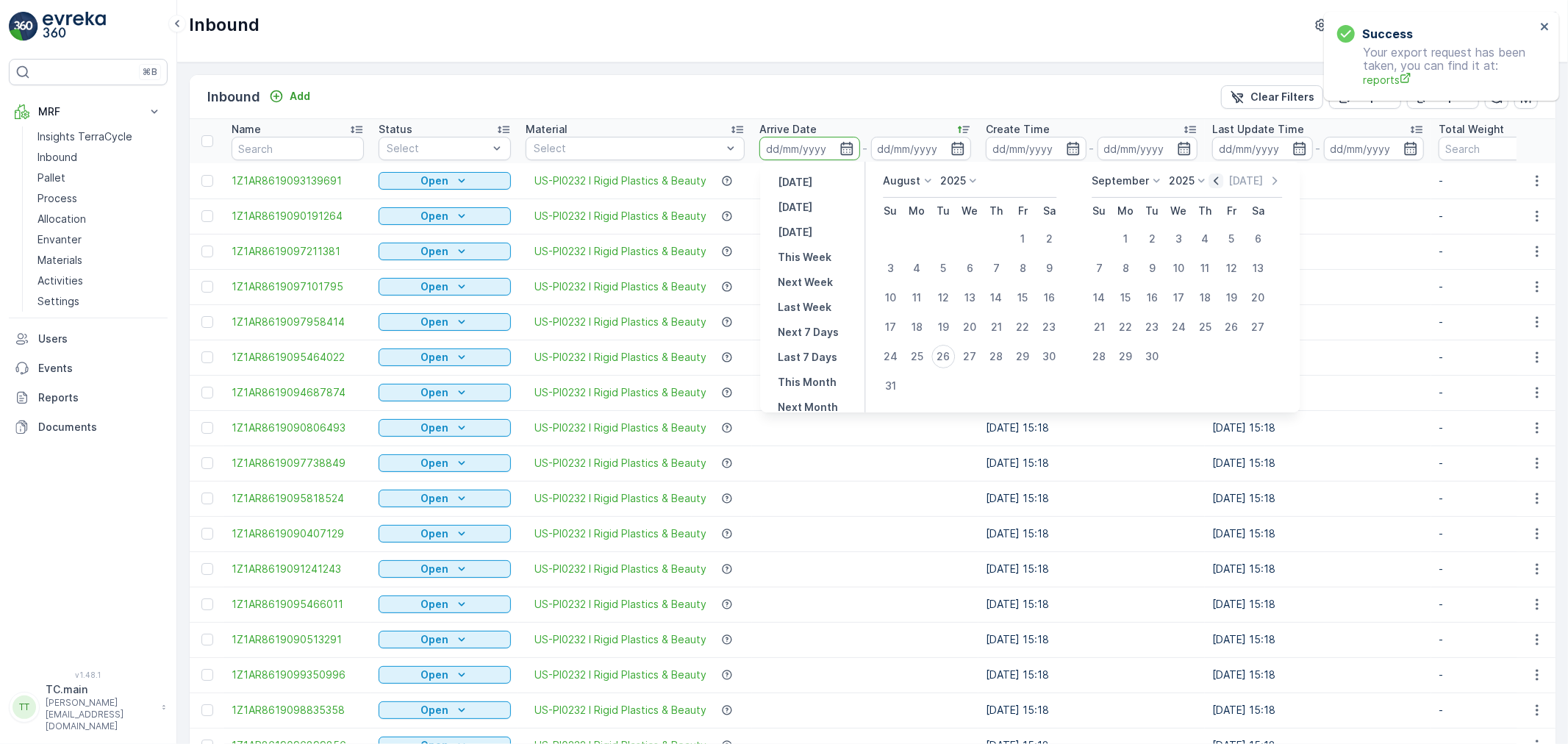
click at [1214, 182] on icon "button" at bounding box center [1217, 180] width 5 height 8
click at [1041, 328] on div "26" at bounding box center [1049, 327] width 24 height 24
type input "[DATE]"
click at [1124, 360] on div "25" at bounding box center [1125, 356] width 24 height 24
type input "[DATE]"
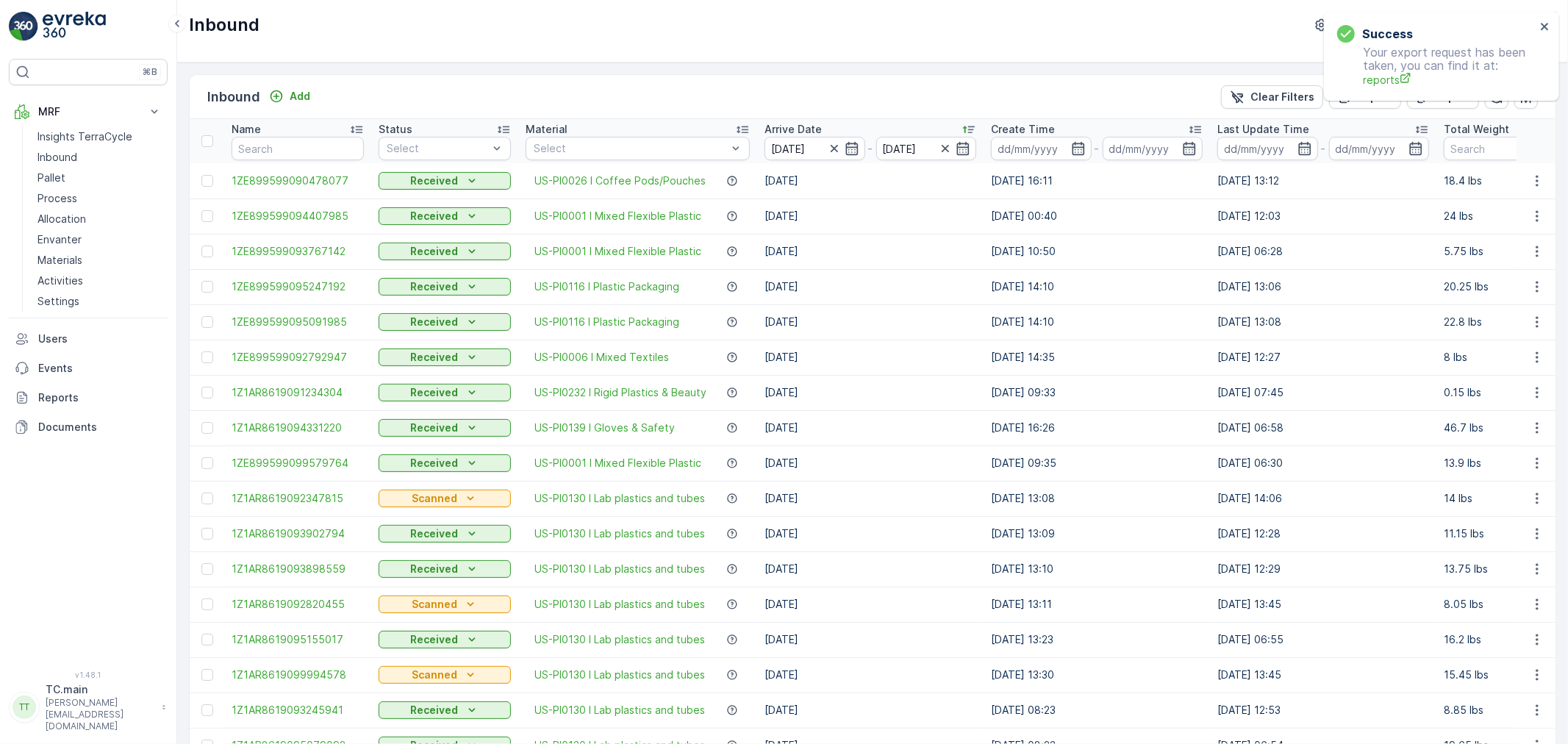
click at [1202, 127] on icon at bounding box center [1195, 129] width 15 height 15
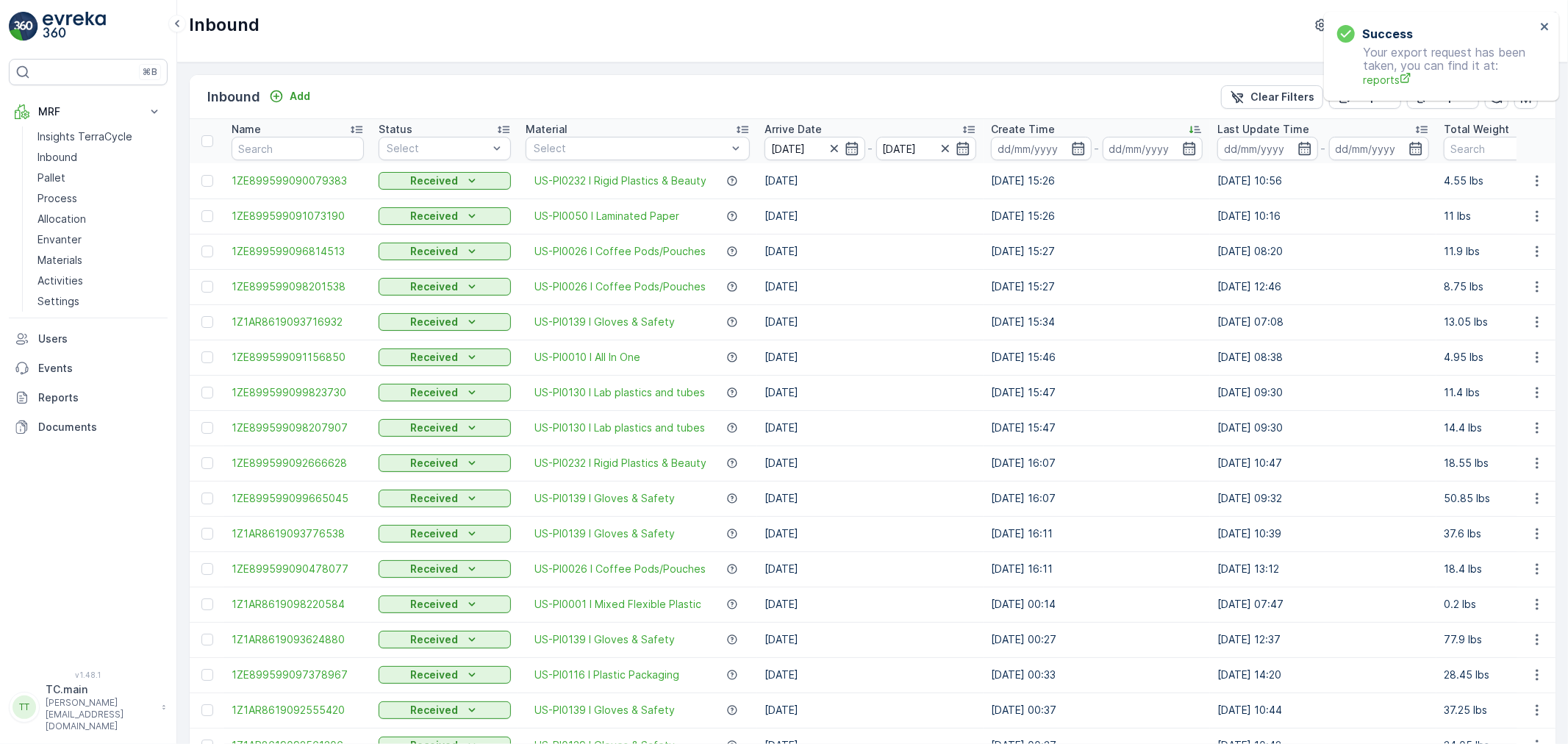
click at [1193, 124] on icon at bounding box center [1195, 129] width 15 height 15
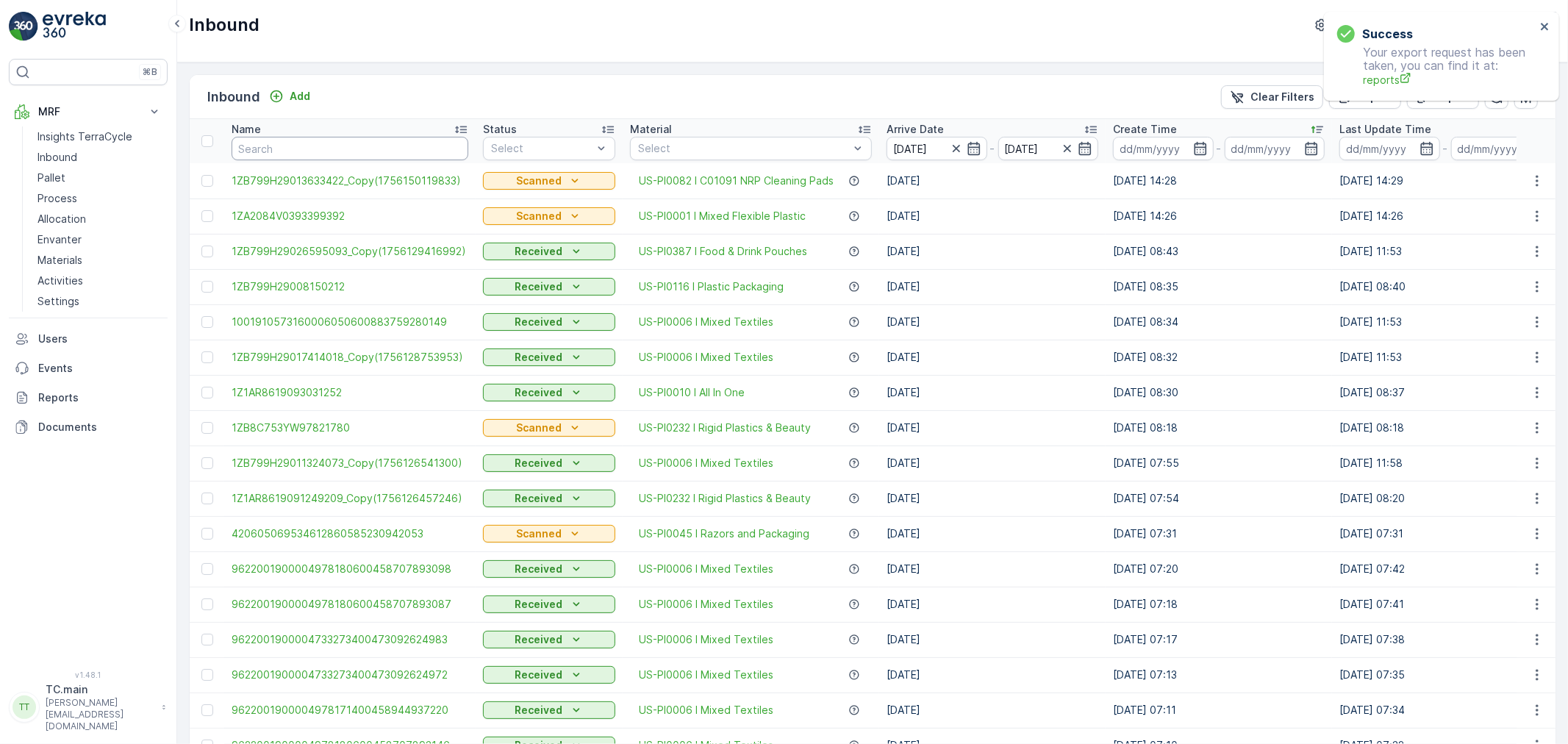
click at [343, 143] on input "text" at bounding box center [350, 148] width 237 height 24
click at [952, 148] on icon "button" at bounding box center [956, 148] width 15 height 15
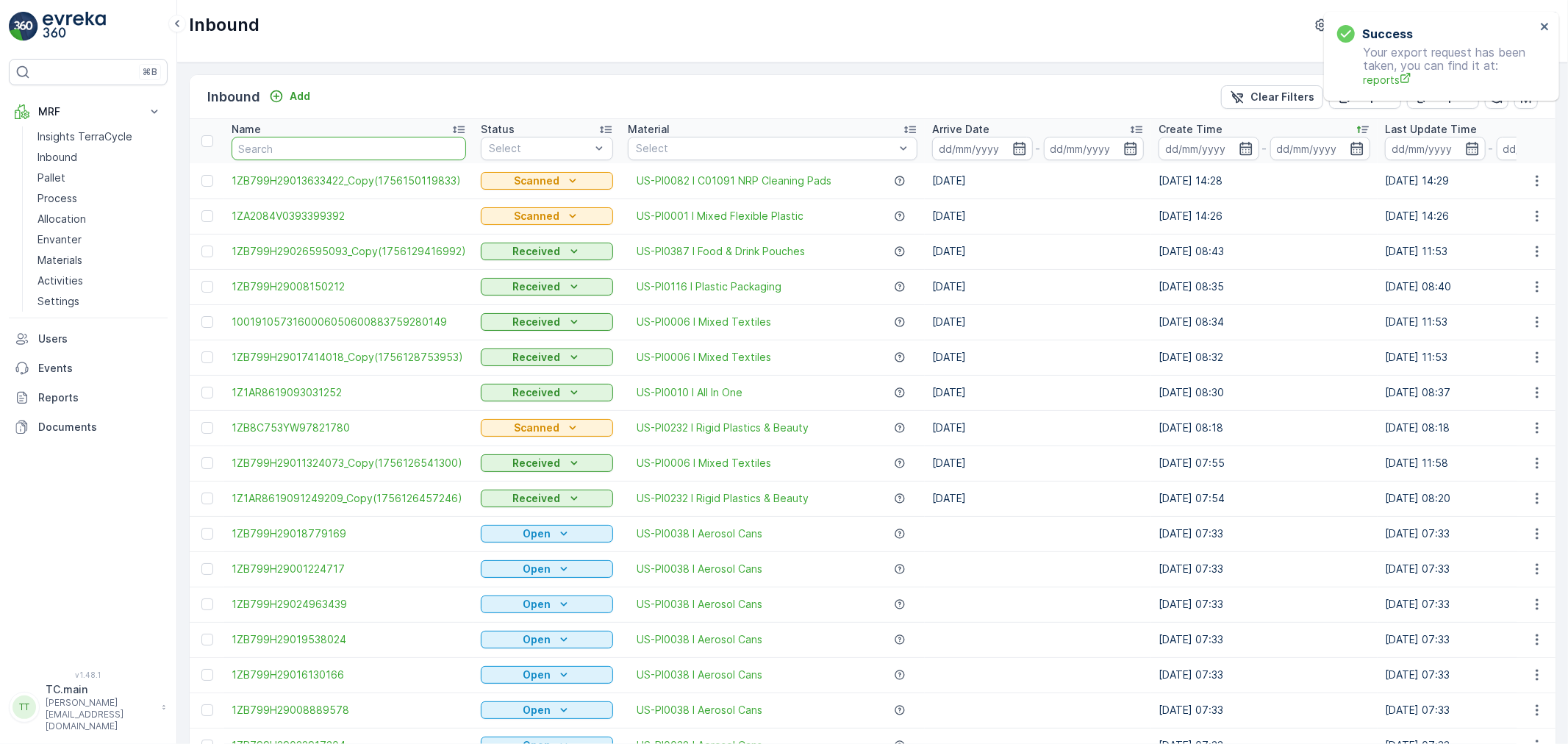
type input "1ZB799H290038563530.05"
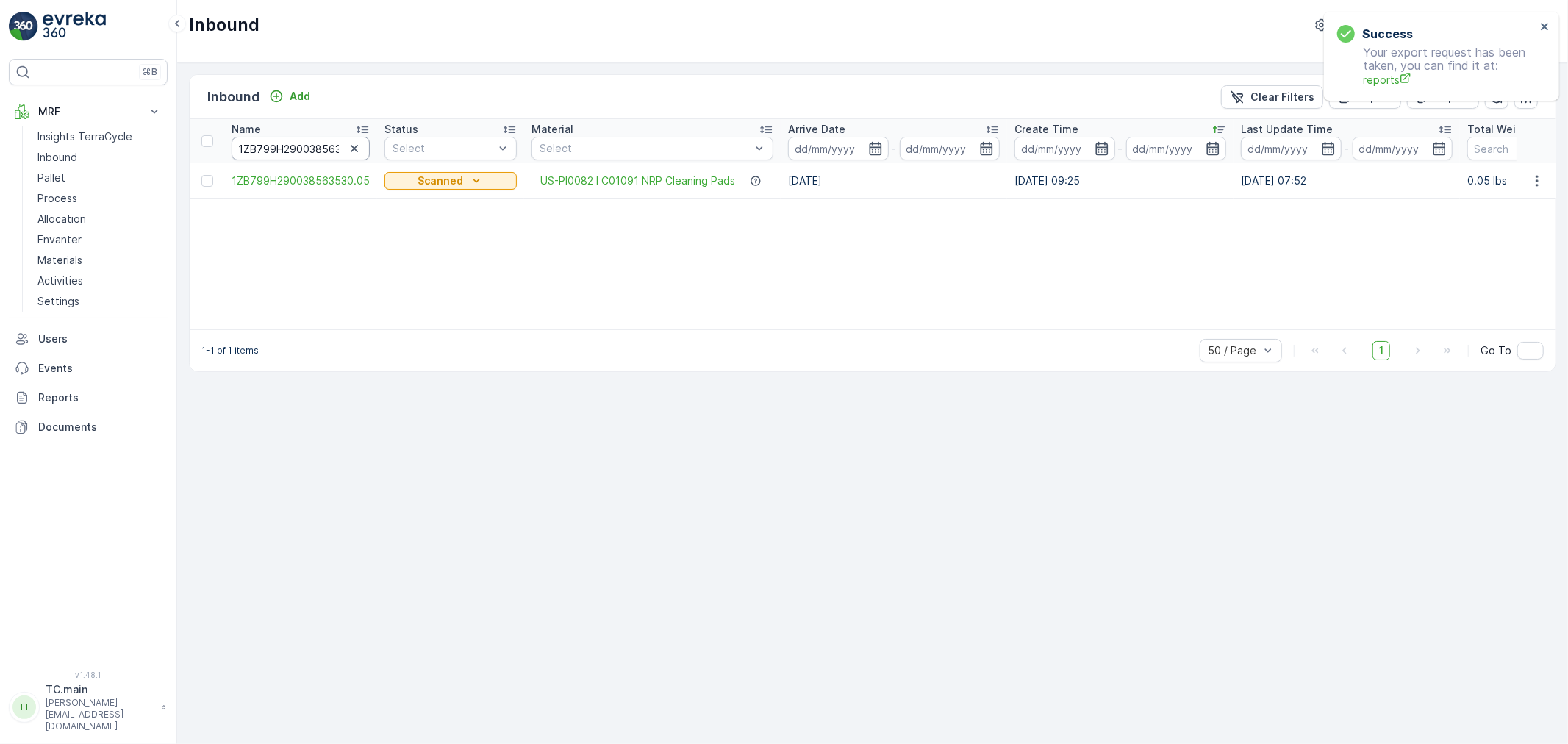
click at [319, 145] on input "1ZB799H290038563530.05" at bounding box center [301, 148] width 138 height 24
type input "1ZB799H29003856353"
click at [274, 145] on input "1ZB799H29003856353" at bounding box center [301, 148] width 138 height 24
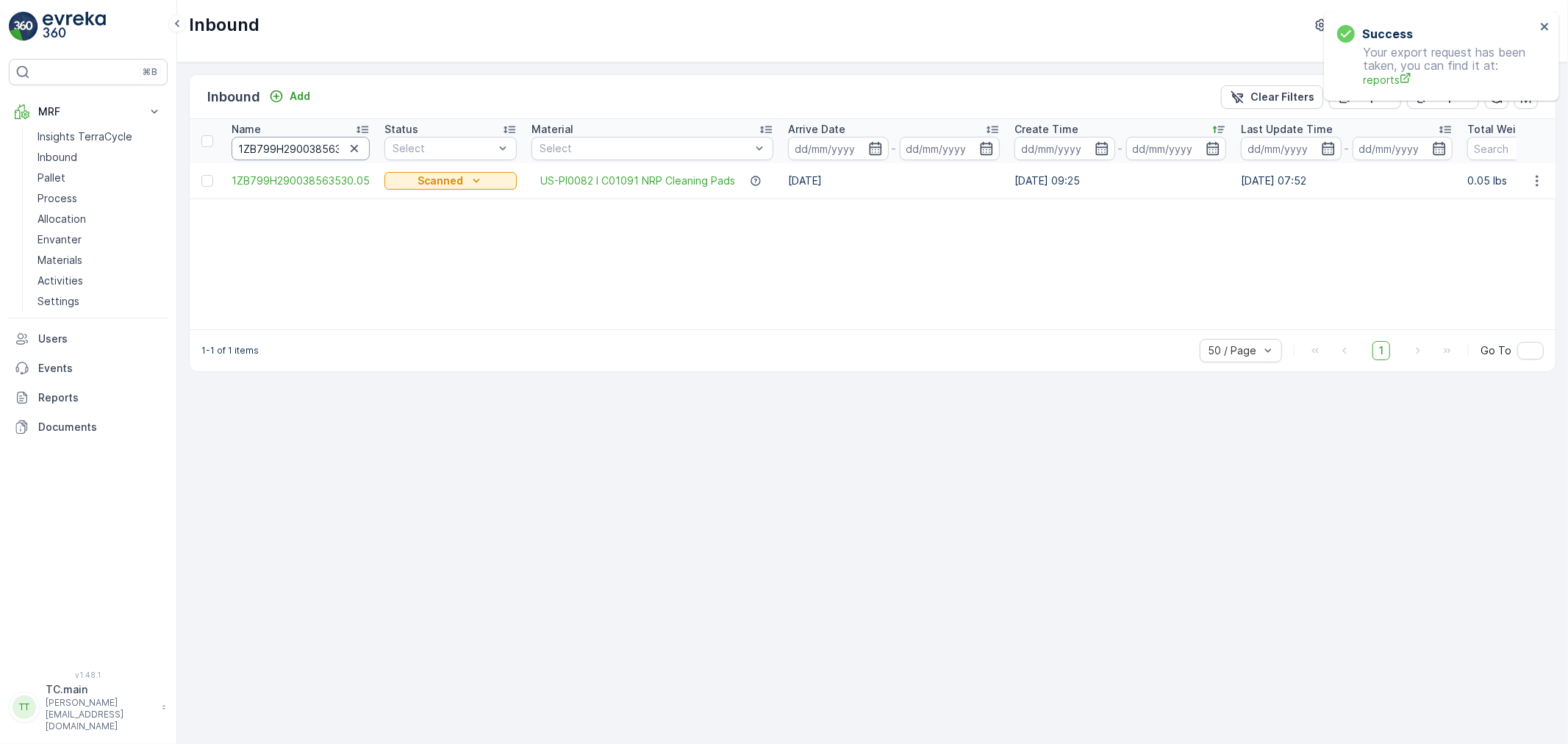
click at [274, 145] on input "1ZB799H29003856353" at bounding box center [301, 148] width 138 height 24
paste input "18355938"
type input "1ZB799H29018355938"
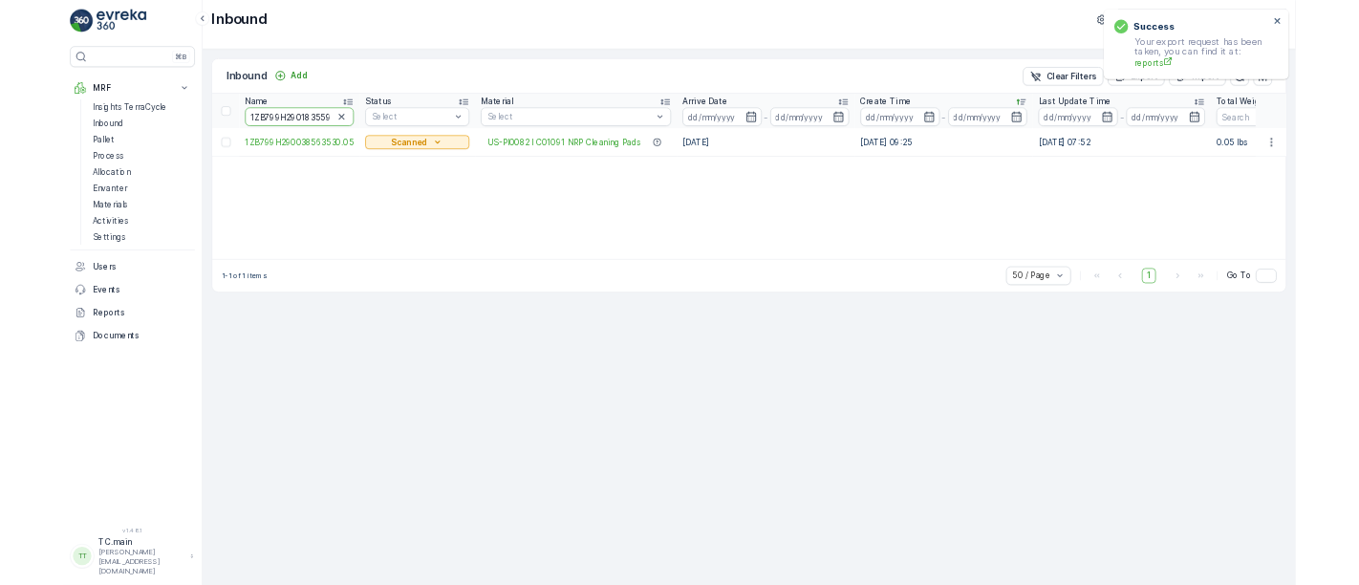
scroll to position [0, 19]
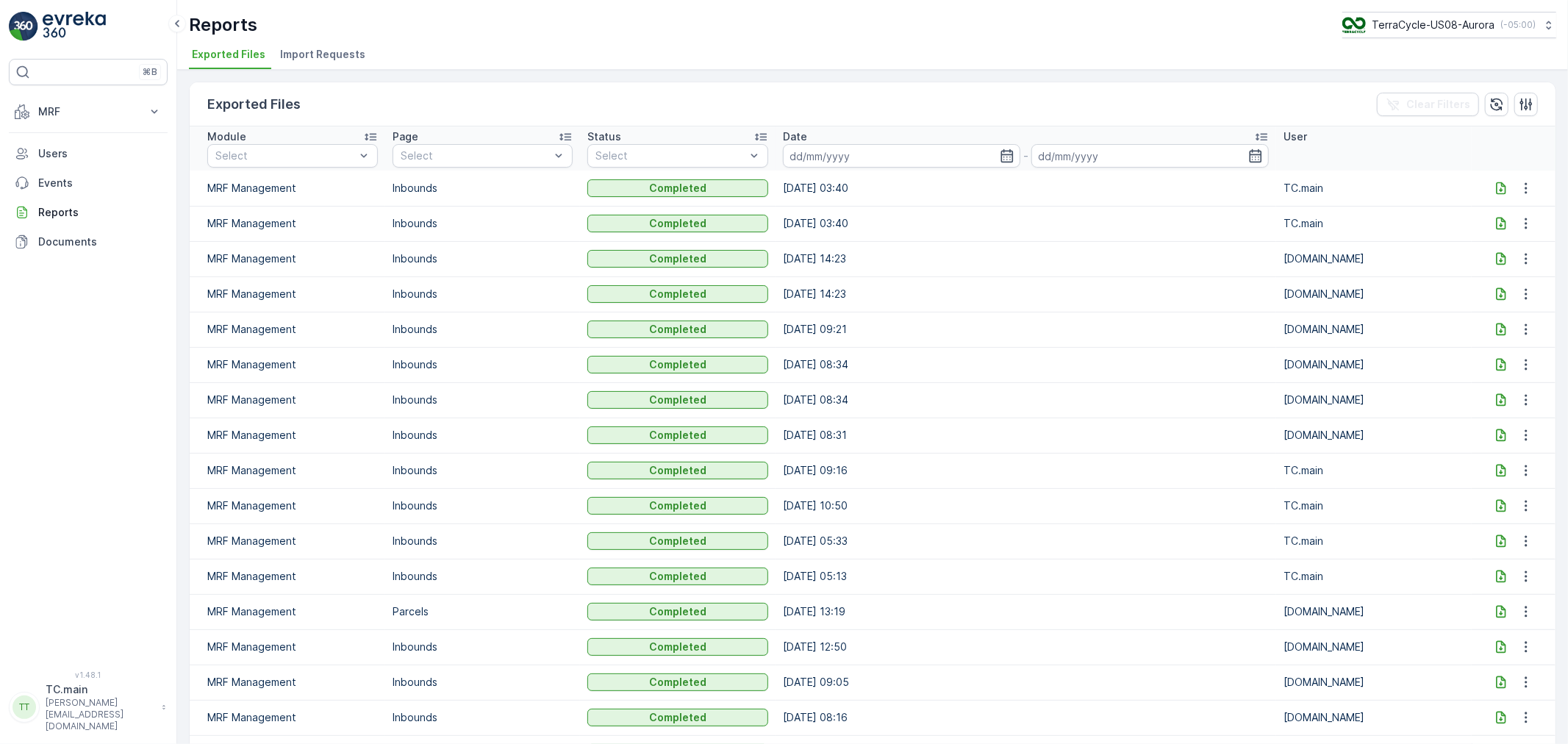
click at [1496, 181] on icon at bounding box center [1500, 188] width 15 height 15
